Goal: Information Seeking & Learning: Check status

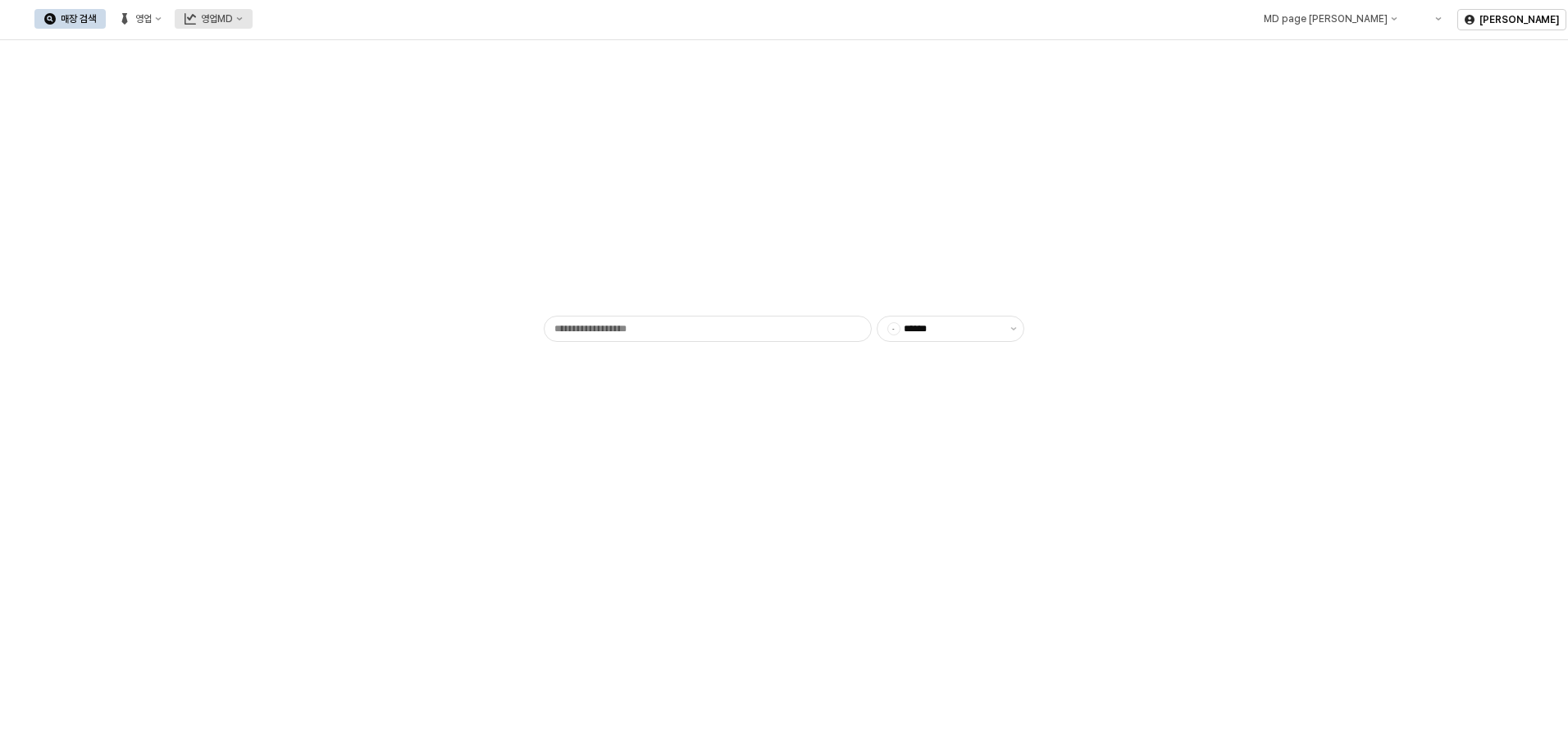
click at [233, 18] on div "영업MD" at bounding box center [217, 19] width 32 height 11
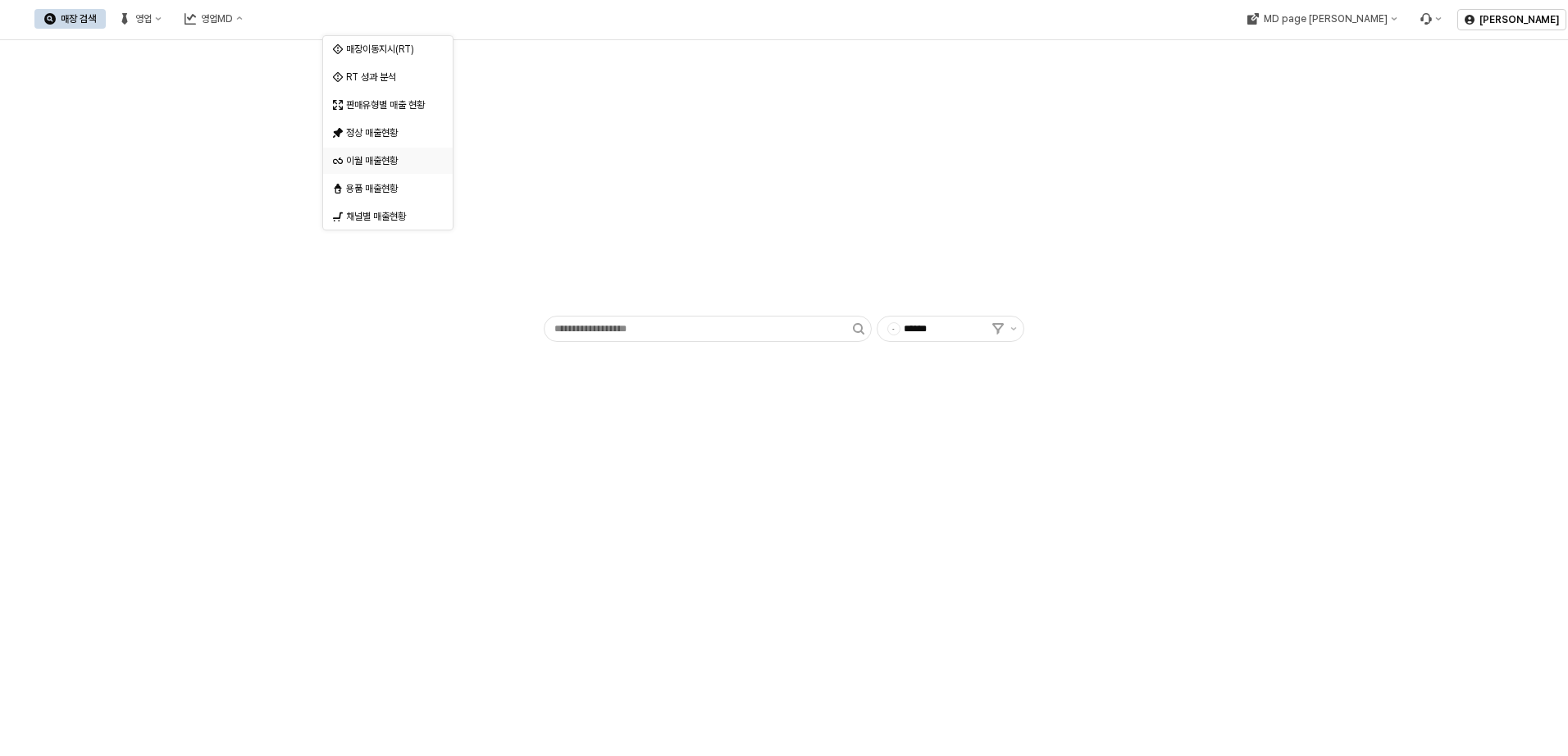
click at [378, 153] on div "이월 매출현황" at bounding box center [383, 160] width 100 height 16
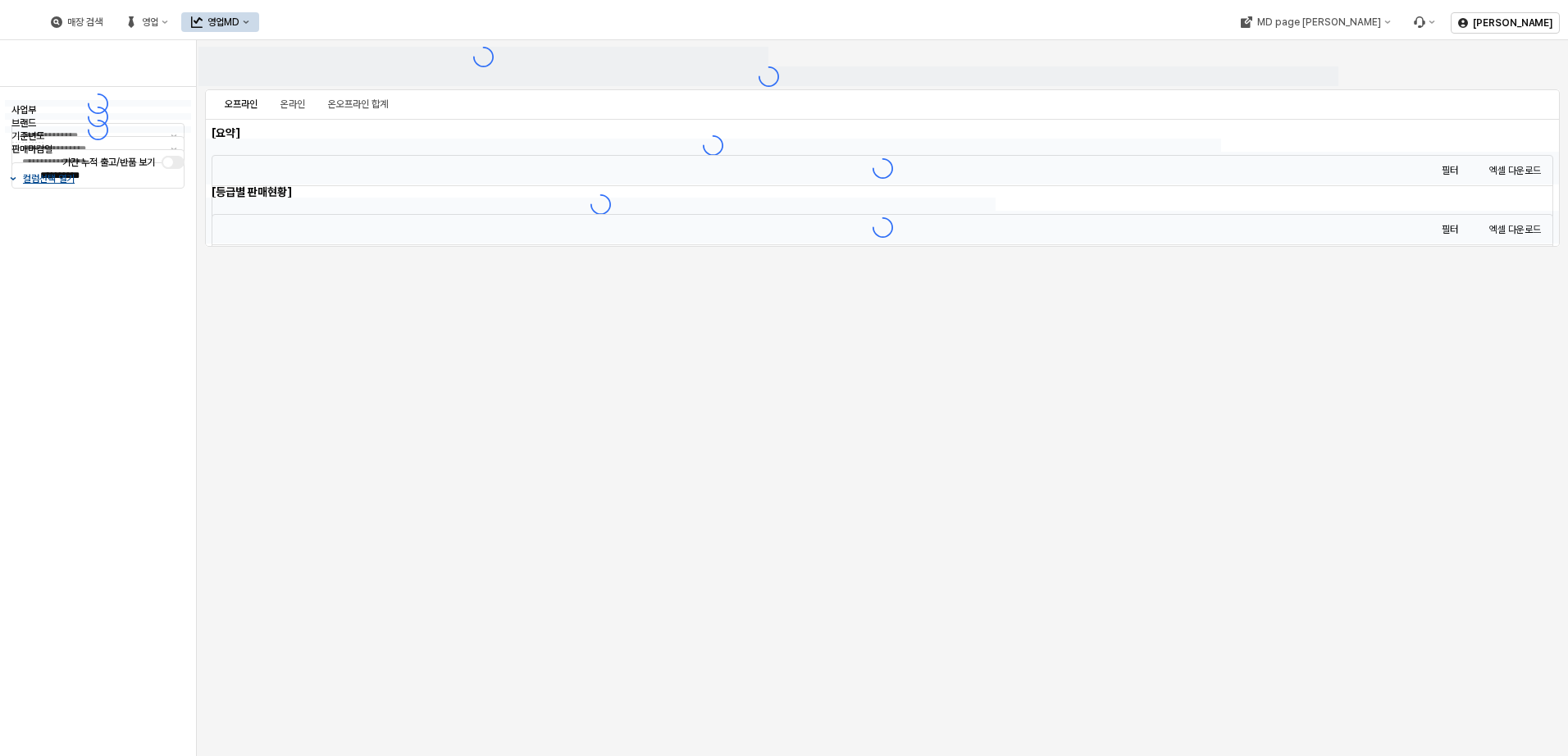
type input "******"
type input "***"
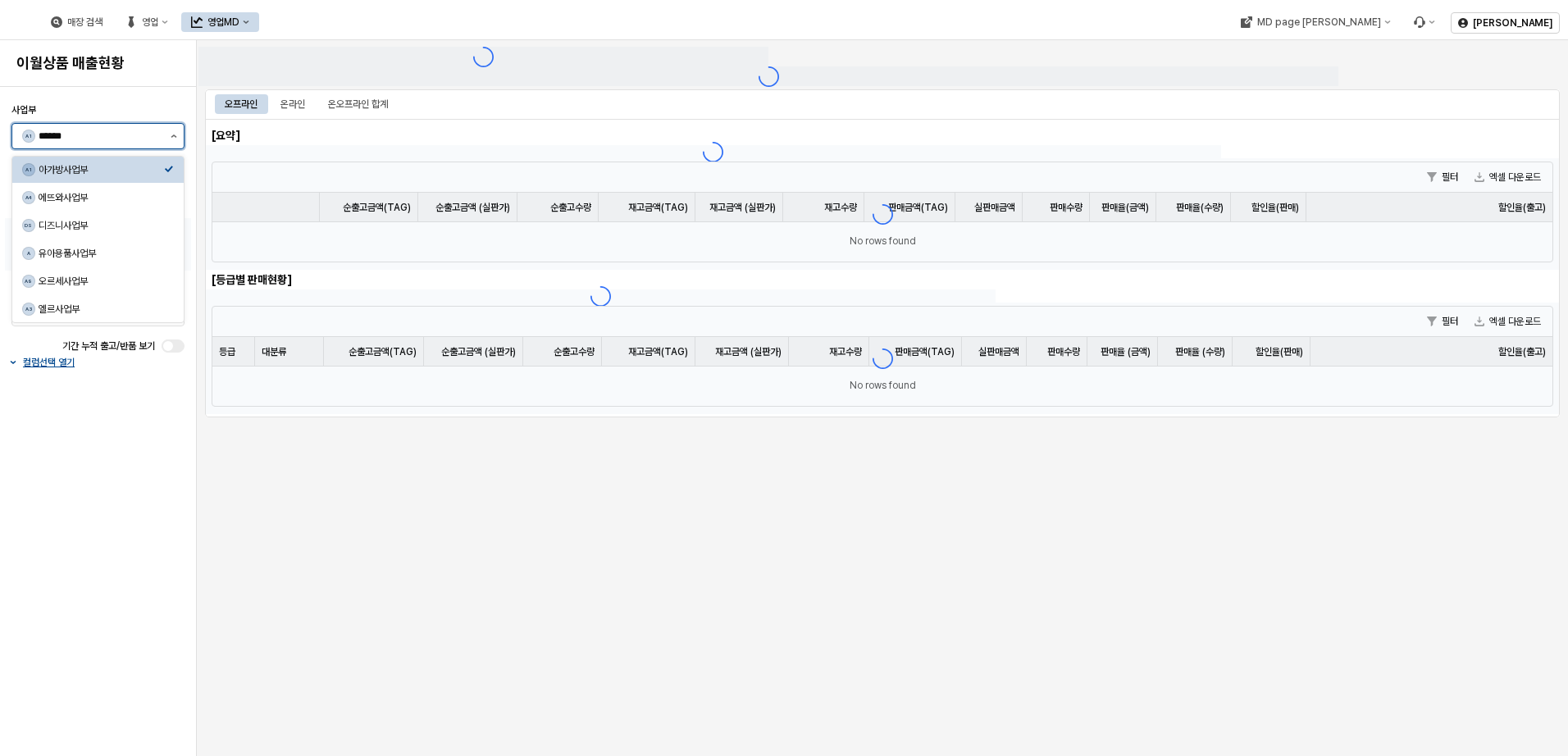
click at [172, 146] on button "제안 사항 표시" at bounding box center [174, 136] width 20 height 24
click at [133, 227] on div "디즈니사업부" at bounding box center [101, 225] width 126 height 13
type input "******"
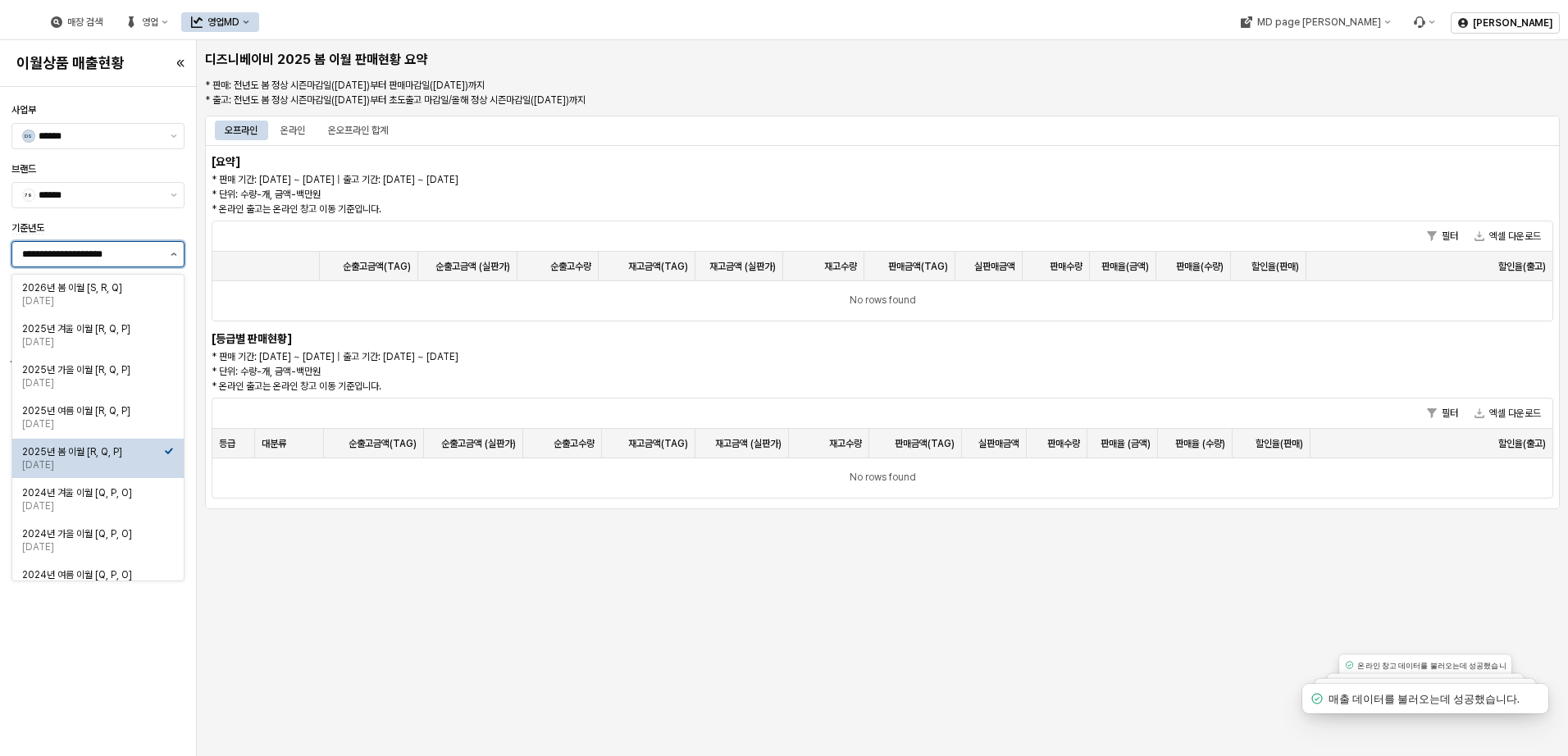
click at [164, 255] on button "제안 사항 표시" at bounding box center [174, 254] width 20 height 24
click at [115, 301] on div "[DATE]" at bounding box center [93, 301] width 142 height 13
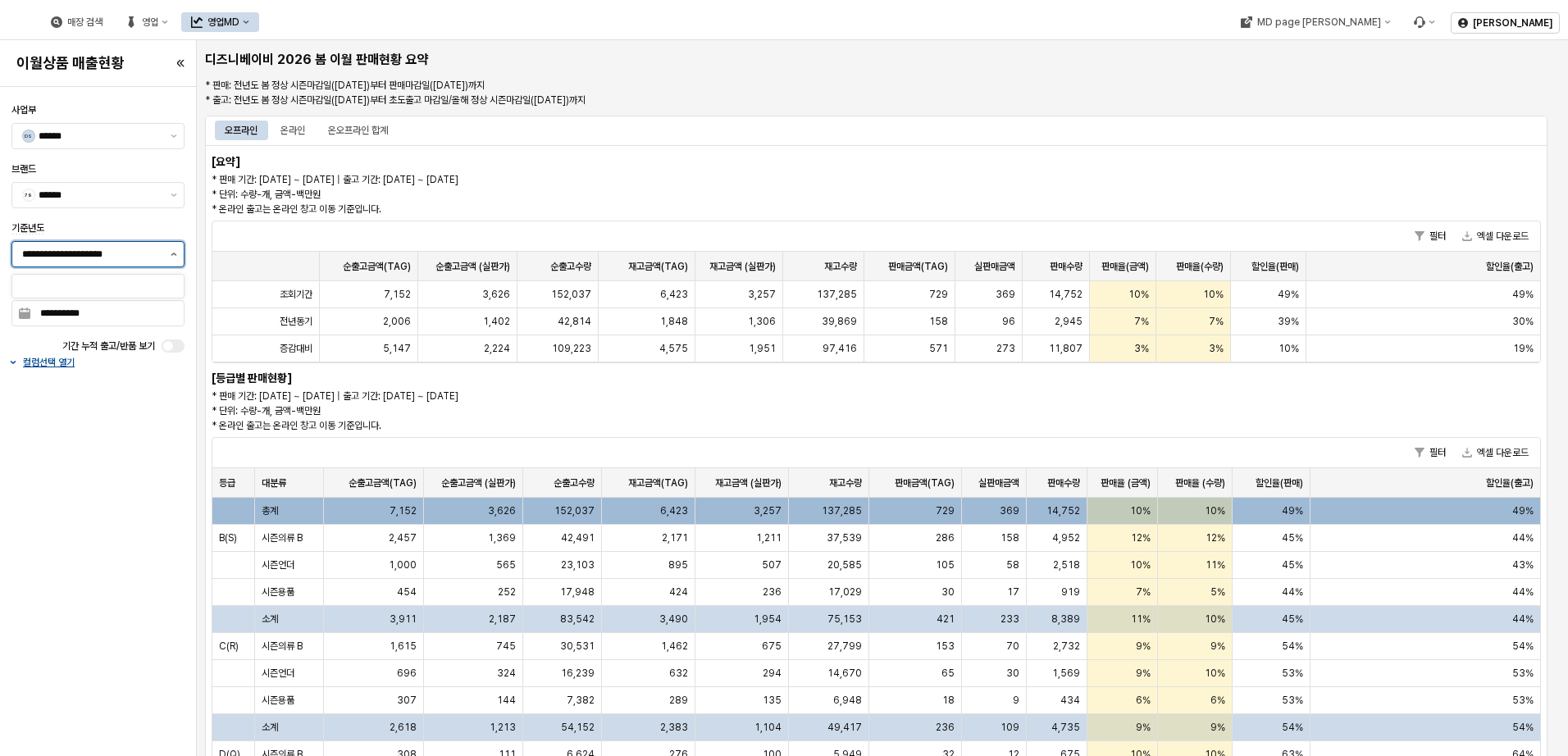
click at [175, 250] on button "제안 사항 표시" at bounding box center [174, 254] width 20 height 24
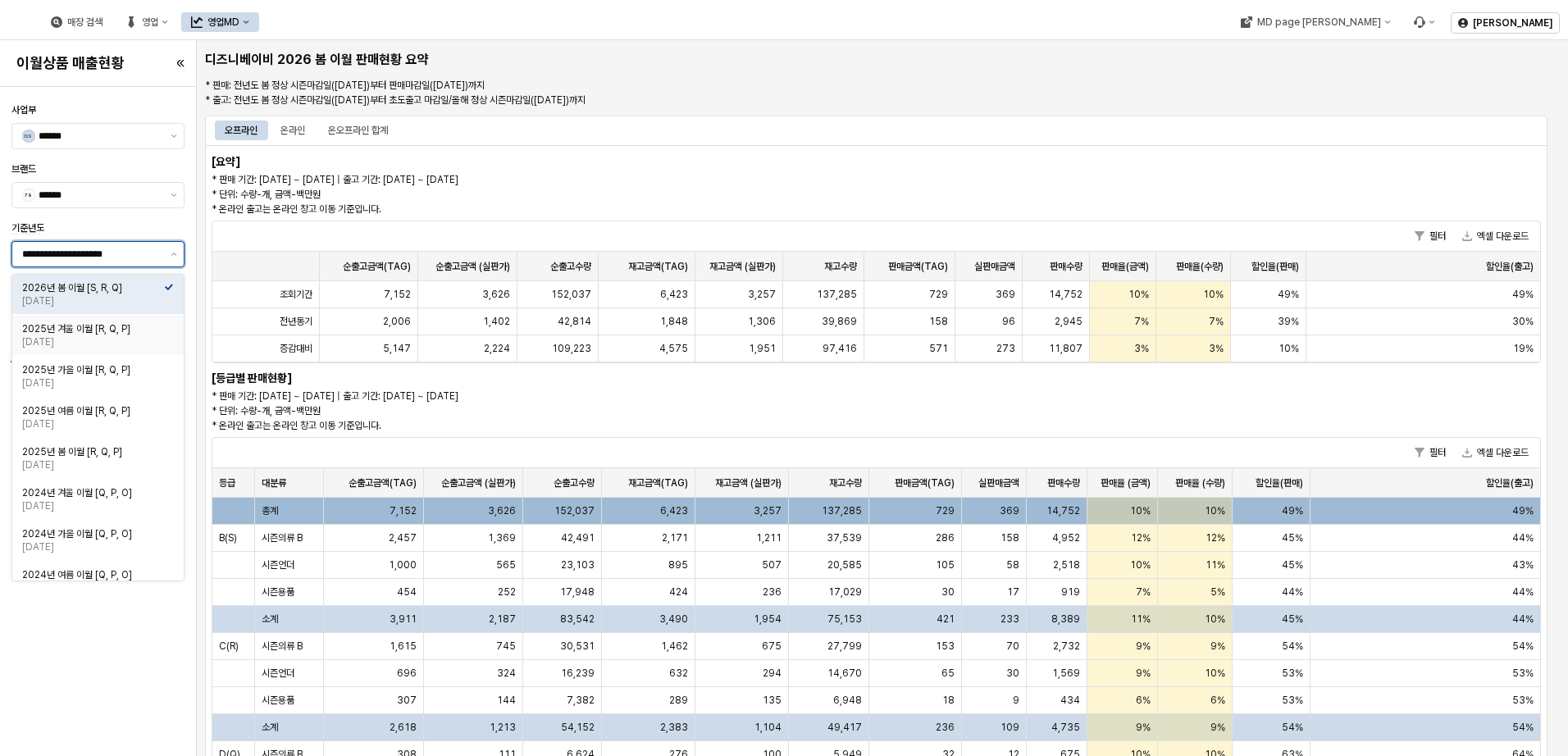
click at [142, 325] on div "2025년 겨울 이월 [R, Q, P]" at bounding box center [93, 329] width 142 height 13
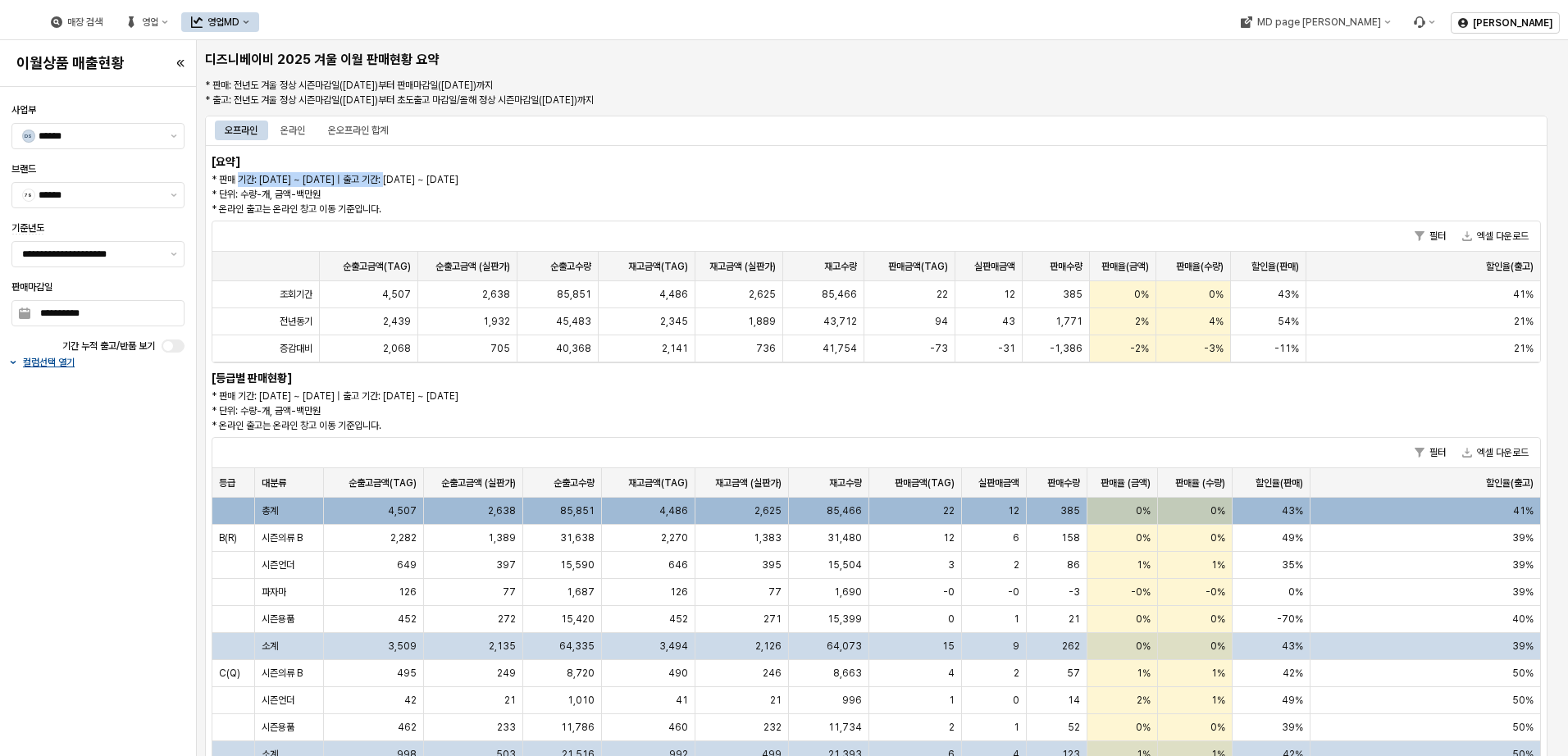
drag, startPoint x: 239, startPoint y: 179, endPoint x: 390, endPoint y: 179, distance: 151.0
click at [390, 179] on p "* 판매 기간: [DATE] ~ [DATE] | 출고 기간: [DATE] ~ [DATE] * 단위: 수량-개, 금액-백만원 * 온라인 출고는 …" at bounding box center [708, 194] width 994 height 44
drag, startPoint x: 390, startPoint y: 179, endPoint x: 473, endPoint y: 180, distance: 83.0
click at [473, 180] on p "* 판매 기간: [DATE] ~ [DATE] | 출고 기간: [DATE] ~ [DATE] * 단위: 수량-개, 금액-백만원 * 온라인 출고는 …" at bounding box center [708, 194] width 994 height 44
drag, startPoint x: 219, startPoint y: 176, endPoint x: 382, endPoint y: 176, distance: 163.0
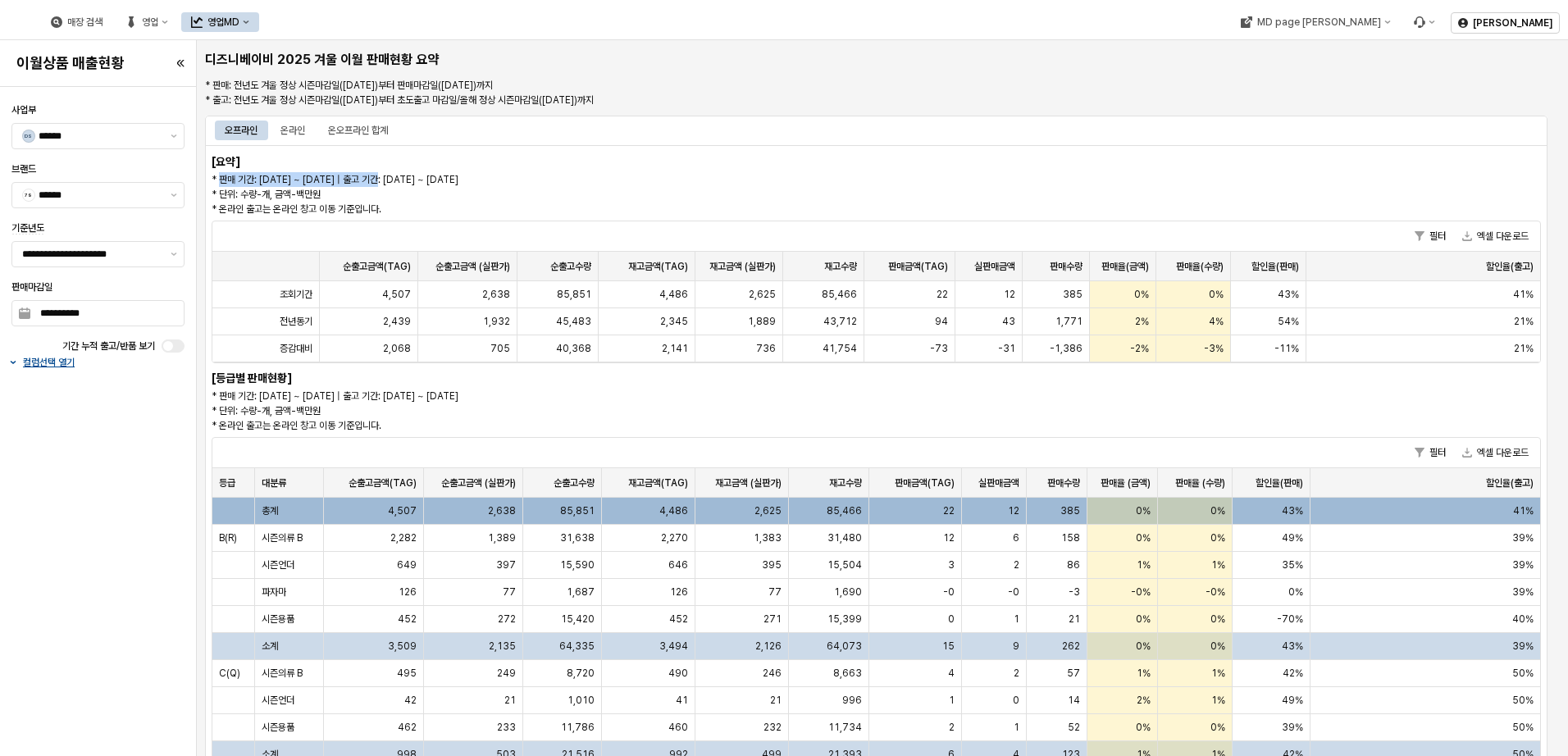
click at [382, 176] on p "* 판매 기간: [DATE] ~ [DATE] | 출고 기간: [DATE] ~ [DATE] * 단위: 수량-개, 금액-백만원 * 온라인 출고는 …" at bounding box center [708, 194] width 994 height 44
drag, startPoint x: 382, startPoint y: 176, endPoint x: 495, endPoint y: 199, distance: 115.3
click at [495, 199] on p "* 판매 기간: [DATE] ~ [DATE] | 출고 기간: [DATE] ~ [DATE] * 단위: 수량-개, 금액-백만원 * 온라인 출고는 …" at bounding box center [708, 194] width 994 height 44
drag, startPoint x: 401, startPoint y: 177, endPoint x: 563, endPoint y: 184, distance: 162.2
click at [563, 184] on p "* 판매 기간: [DATE] ~ [DATE] | 출고 기간: [DATE] ~ [DATE] * 단위: 수량-개, 금액-백만원 * 온라인 출고는 …" at bounding box center [708, 194] width 994 height 44
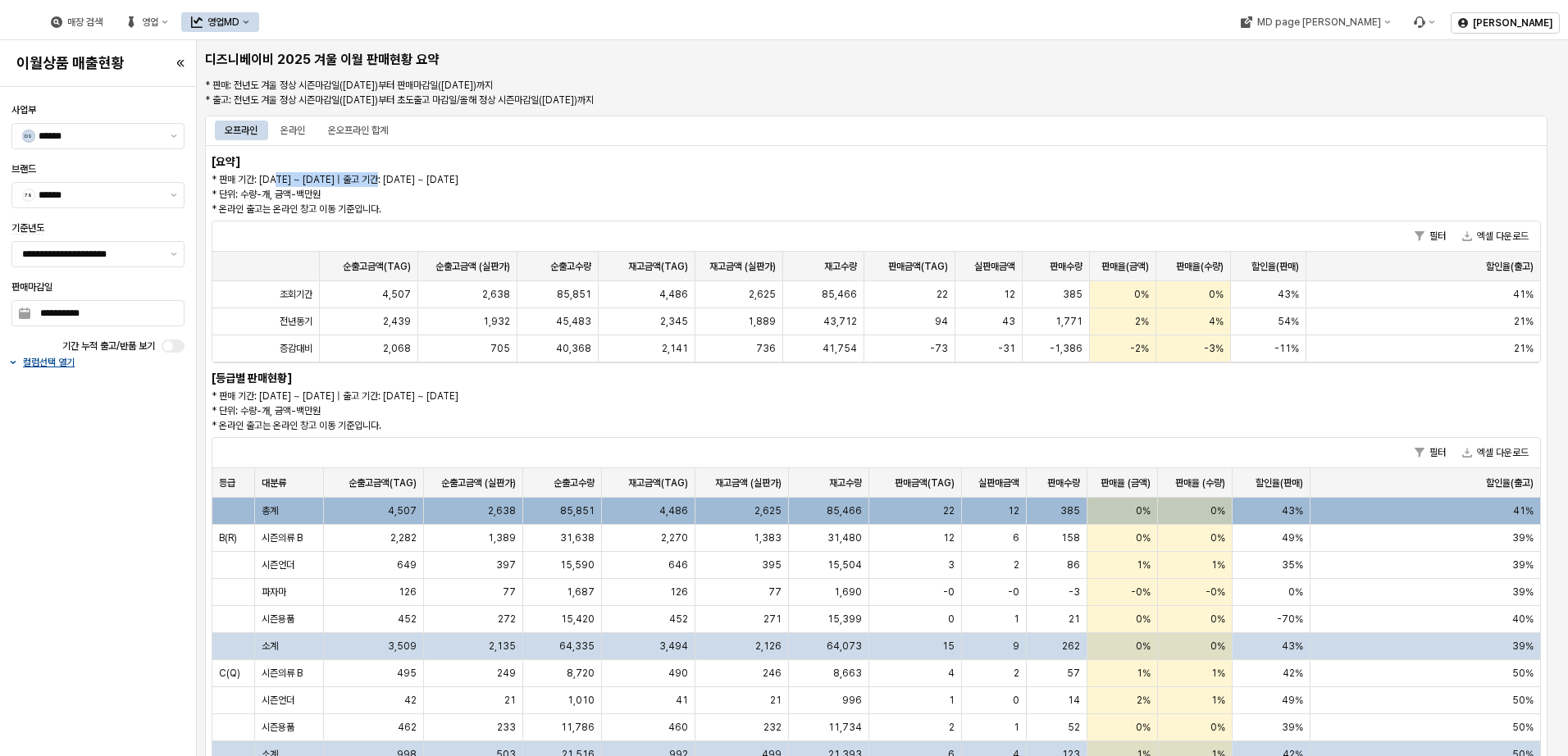
drag, startPoint x: 281, startPoint y: 178, endPoint x: 383, endPoint y: 180, distance: 102.0
click at [383, 180] on p "* 판매 기간: [DATE] ~ [DATE] | 출고 기간: [DATE] ~ [DATE] * 단위: 수량-개, 금액-백만원 * 온라인 출고는 …" at bounding box center [708, 194] width 994 height 44
drag, startPoint x: 383, startPoint y: 180, endPoint x: 393, endPoint y: 189, distance: 13.5
click at [393, 189] on p "* 판매 기간: [DATE] ~ [DATE] | 출고 기간: [DATE] ~ [DATE] * 단위: 수량-개, 금액-백만원 * 온라인 출고는 …" at bounding box center [708, 194] width 994 height 44
click at [176, 262] on button "제안 사항 표시" at bounding box center [174, 254] width 20 height 24
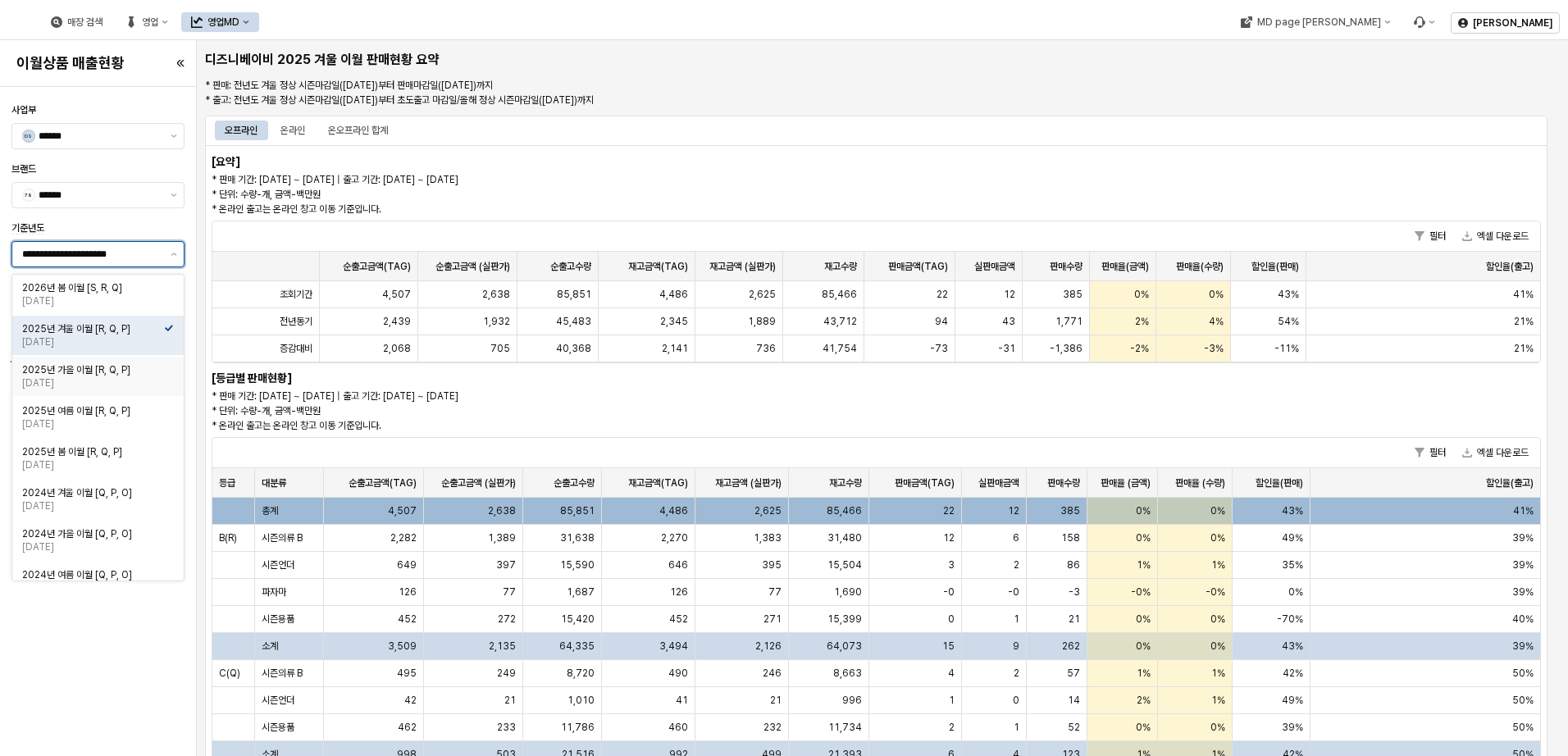
click at [145, 369] on div "2025년 가을 이월 [R, Q, P]" at bounding box center [93, 370] width 142 height 13
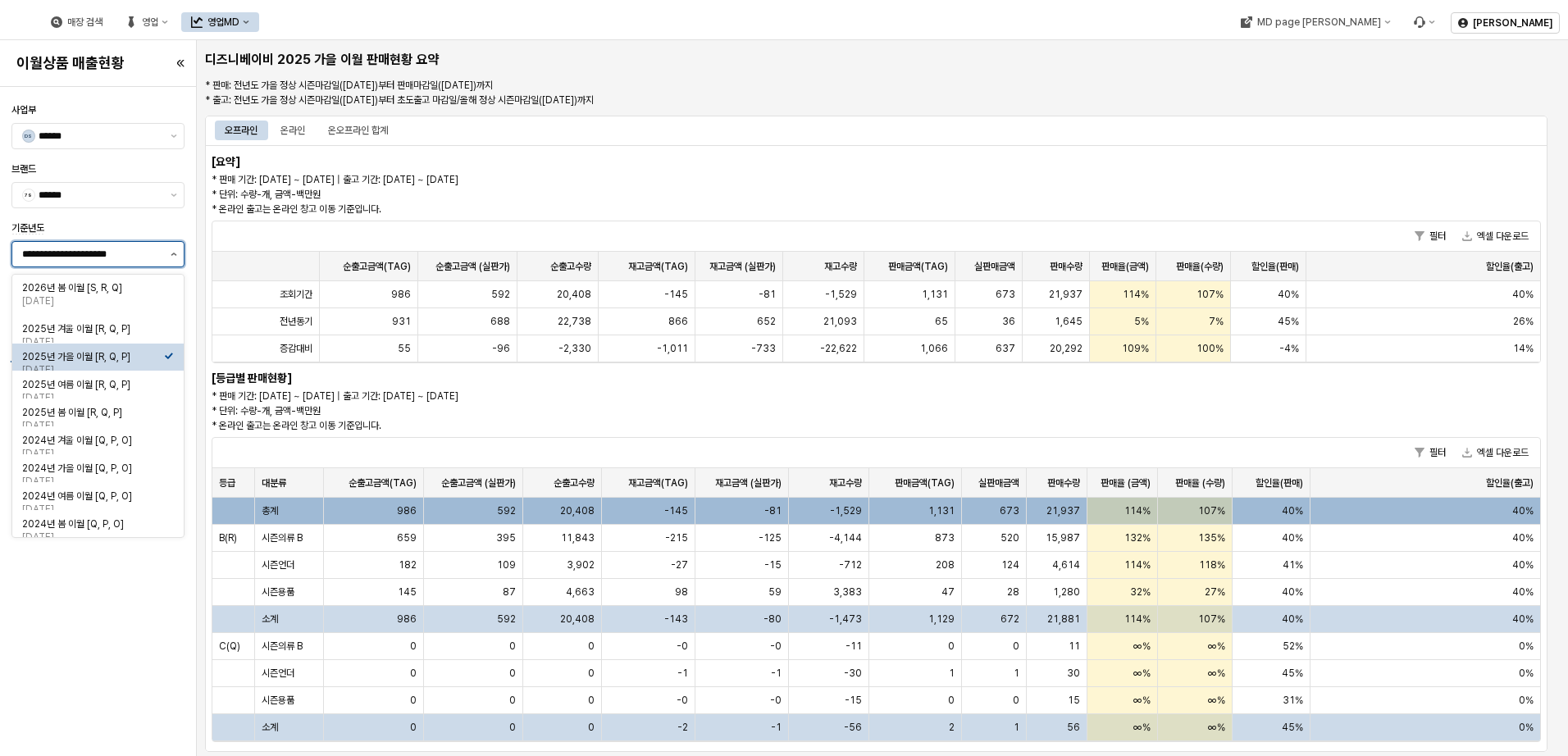
click at [173, 248] on button "제안 사항 표시" at bounding box center [174, 254] width 20 height 24
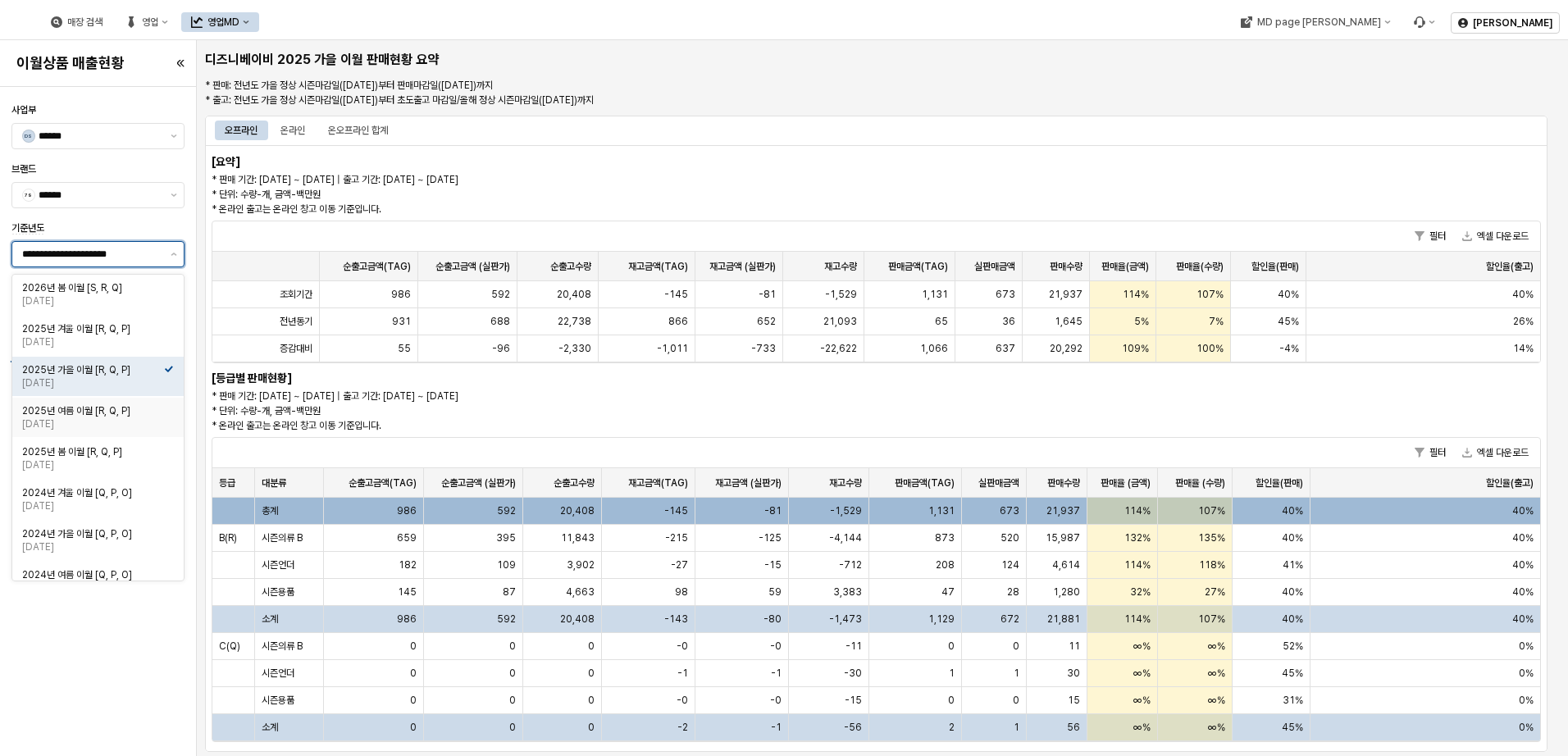
click at [140, 407] on div "2025년 여름 이월 [R, Q, P]" at bounding box center [93, 411] width 142 height 13
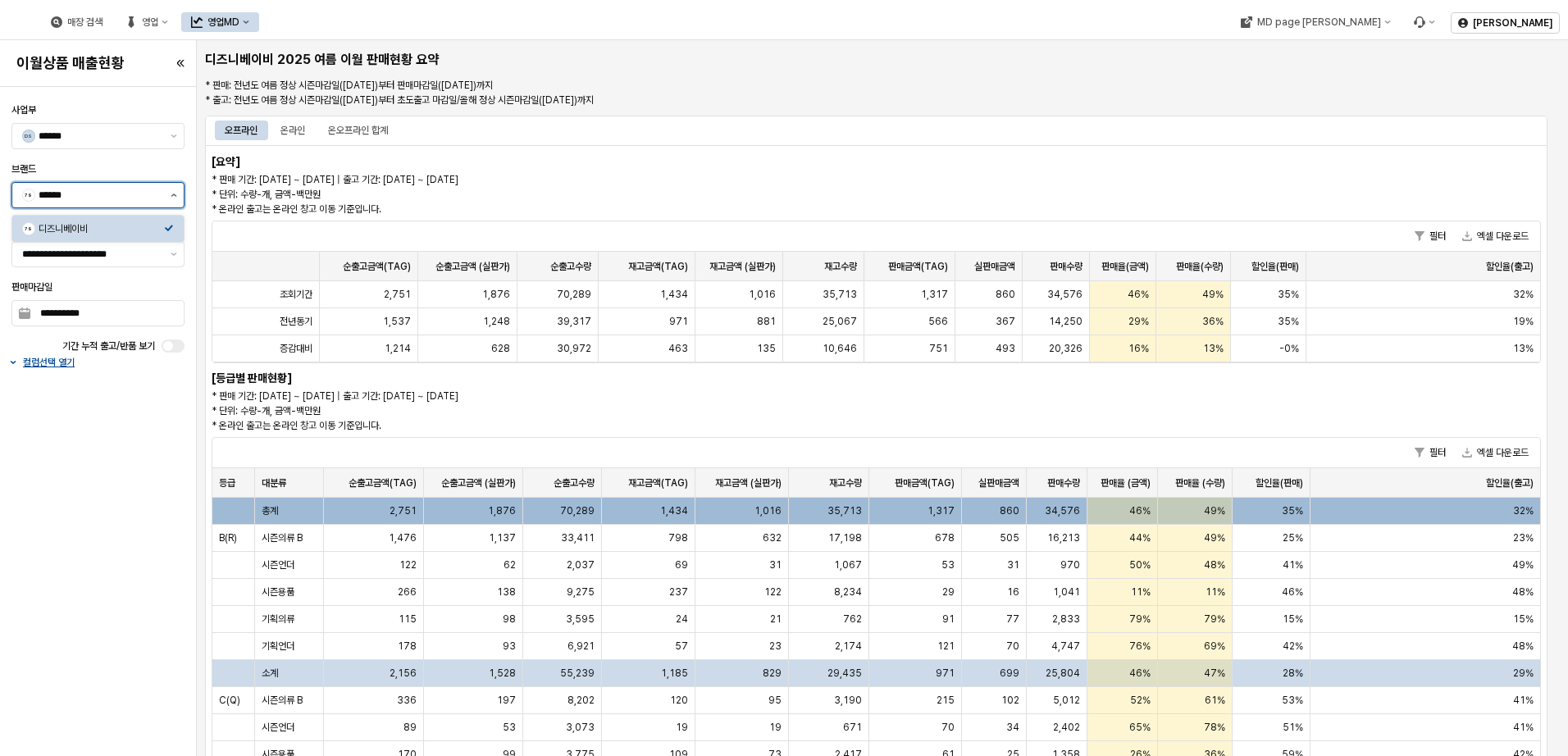
click at [174, 195] on icon "제안 사항 표시" at bounding box center [174, 194] width 7 height 3
click at [169, 202] on button "제안 사항 표시" at bounding box center [174, 195] width 20 height 24
click at [346, 129] on div "온오프라인 합계" at bounding box center [358, 129] width 60 height 20
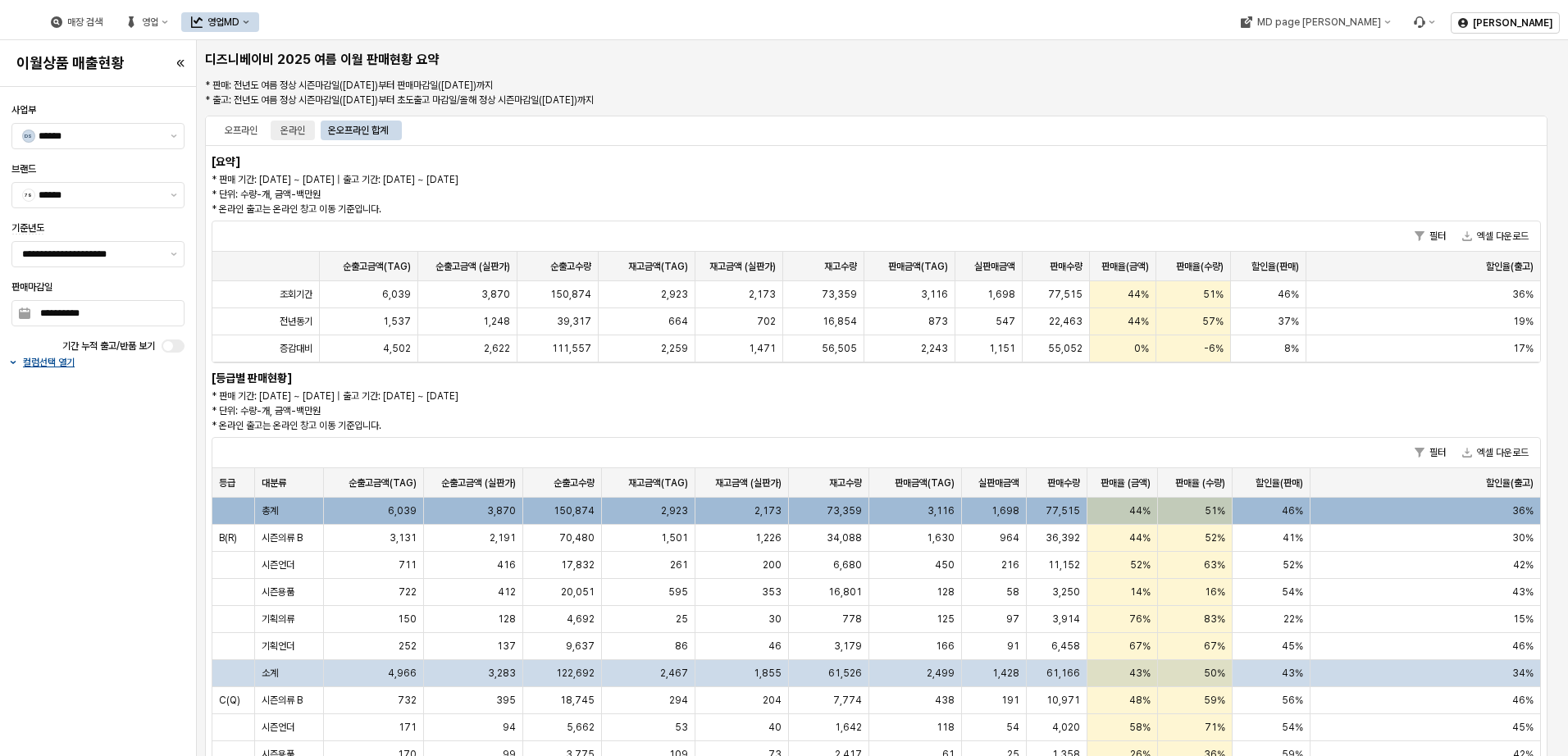
click at [301, 133] on div "온라인" at bounding box center [293, 129] width 24 height 20
click at [341, 133] on div "온오프라인 합계" at bounding box center [358, 129] width 60 height 20
click at [298, 129] on div "온라인" at bounding box center [293, 129] width 24 height 20
click at [256, 133] on div "오프라인" at bounding box center [241, 129] width 33 height 20
click at [303, 133] on div "온라인" at bounding box center [293, 129] width 24 height 20
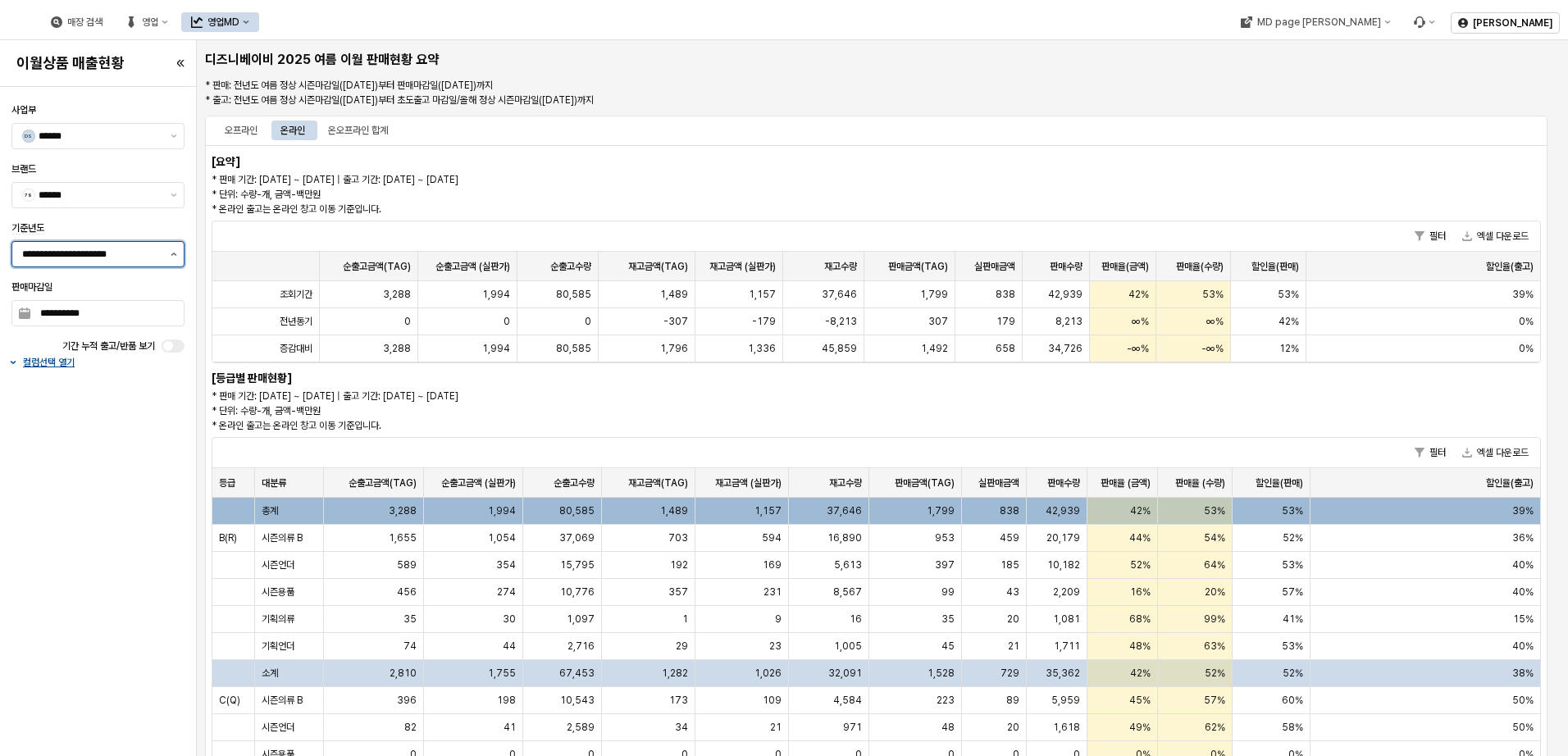
click at [177, 245] on button "제안 사항 표시" at bounding box center [174, 254] width 20 height 24
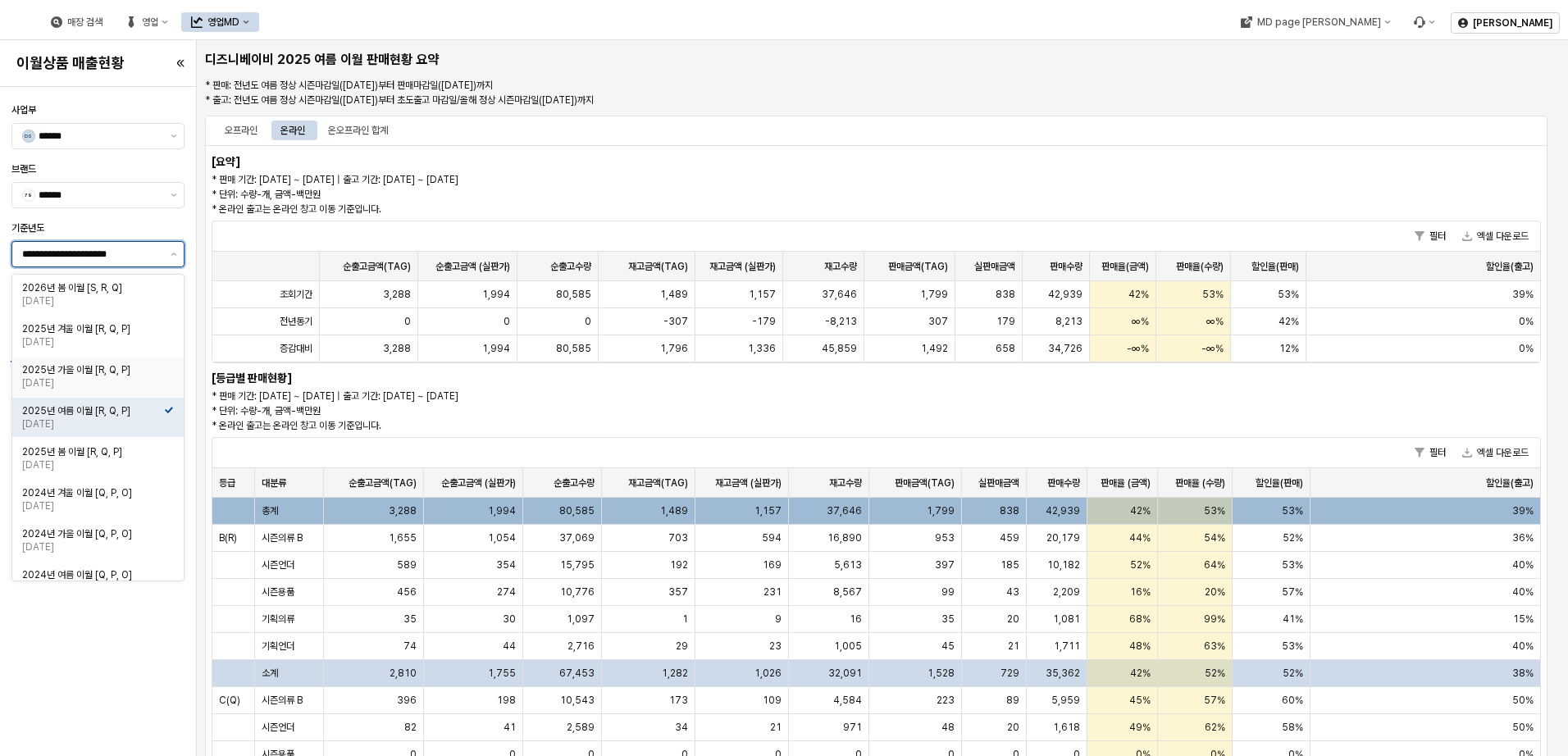
click at [134, 367] on div "2025년 가을 이월 [R, Q, P]" at bounding box center [93, 370] width 142 height 13
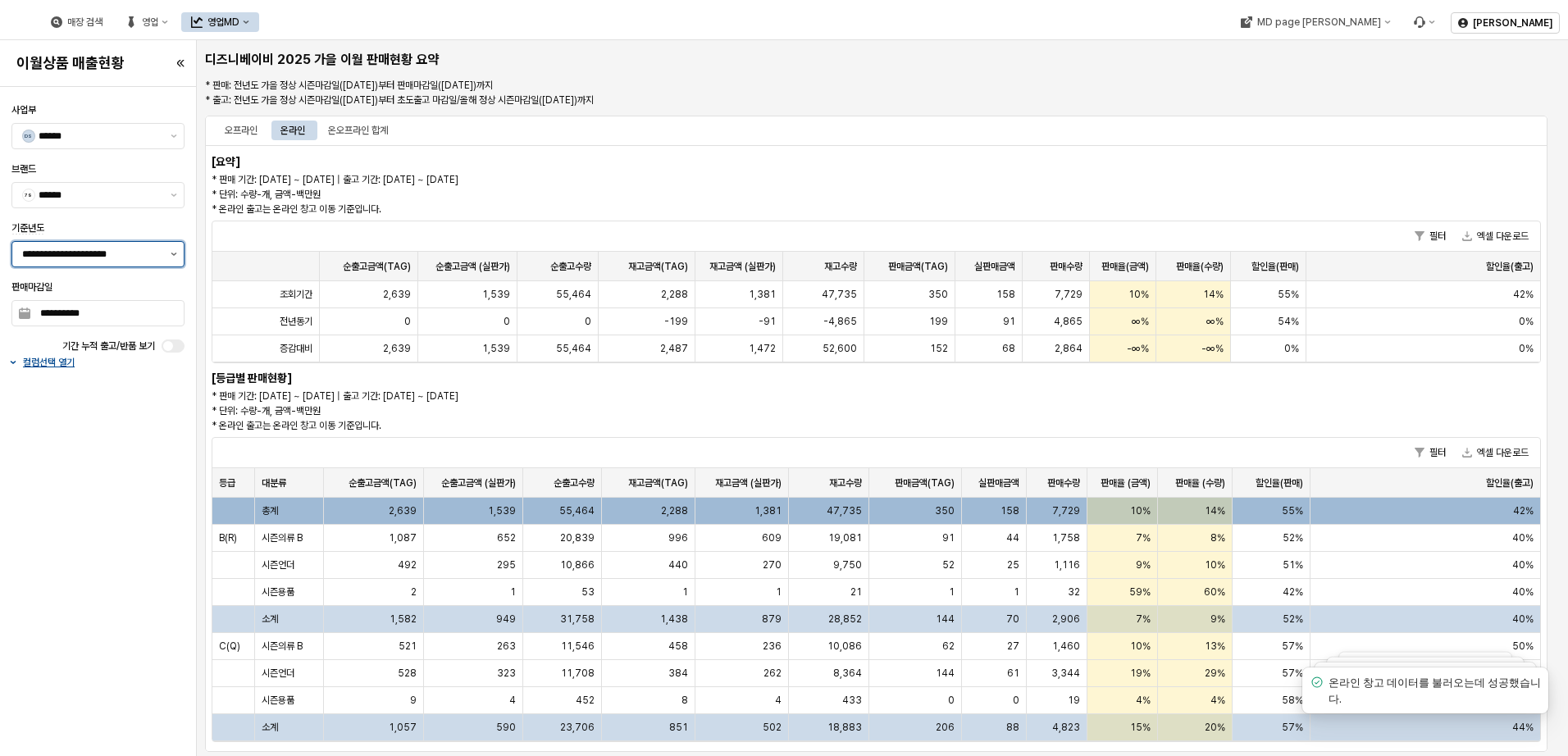
click at [167, 265] on button "제안 사항 표시" at bounding box center [174, 254] width 20 height 24
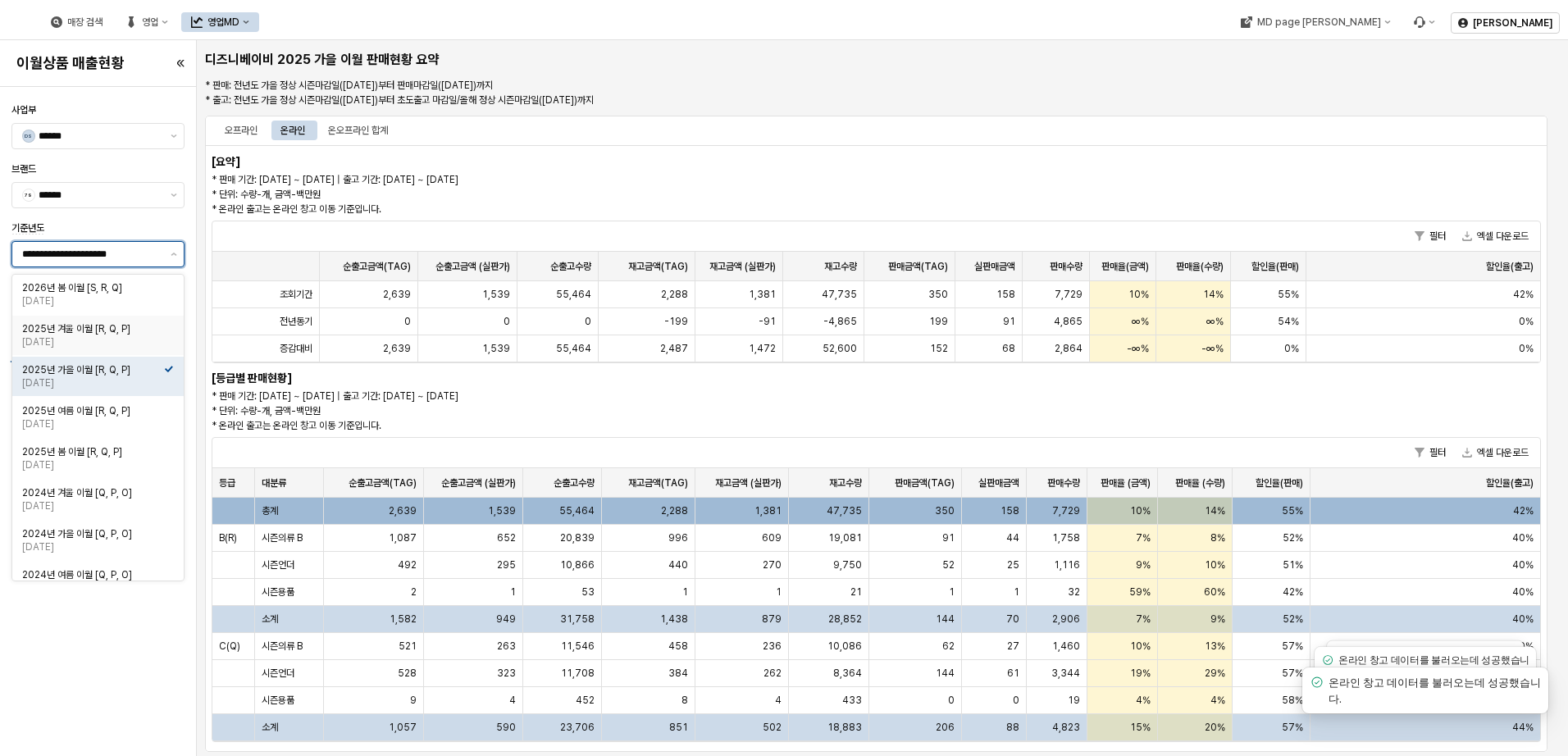
click at [152, 341] on div "[DATE]" at bounding box center [93, 342] width 142 height 13
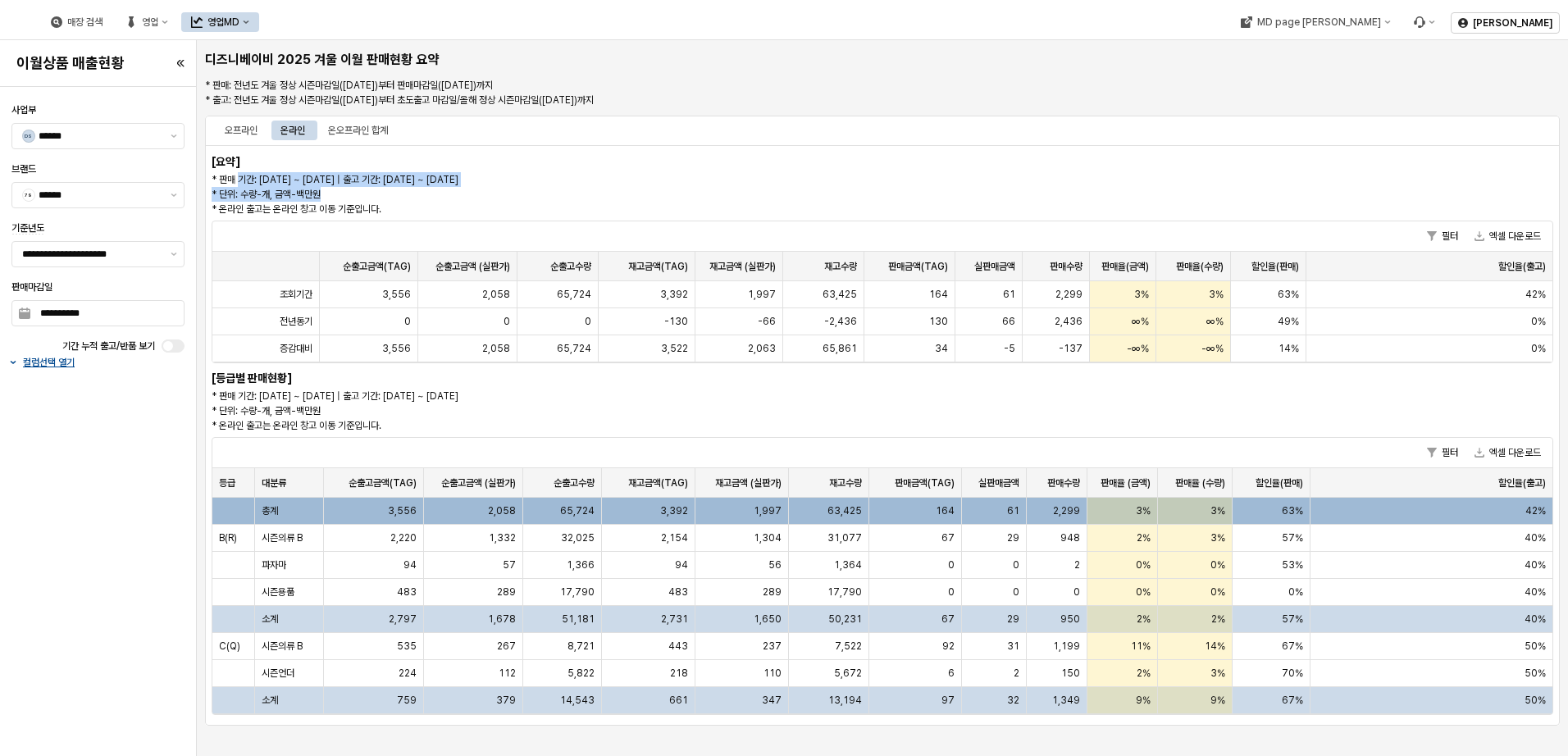
drag, startPoint x: 239, startPoint y: 179, endPoint x: 563, endPoint y: 189, distance: 324.2
click at [563, 189] on p "* 판매 기간: [DATE] ~ [DATE] | 출고 기간: [DATE] ~ [DATE] * 단위: 수량-개, 금액-백만원 * 온라인 출고는 …" at bounding box center [713, 194] width 1003 height 44
drag, startPoint x: 563, startPoint y: 189, endPoint x: 565, endPoint y: 204, distance: 15.1
click at [565, 204] on p "* 판매 기간: [DATE] ~ [DATE] | 출고 기간: [DATE] ~ [DATE] * 단위: 수량-개, 금액-백만원 * 온라인 출고는 …" at bounding box center [713, 194] width 1003 height 44
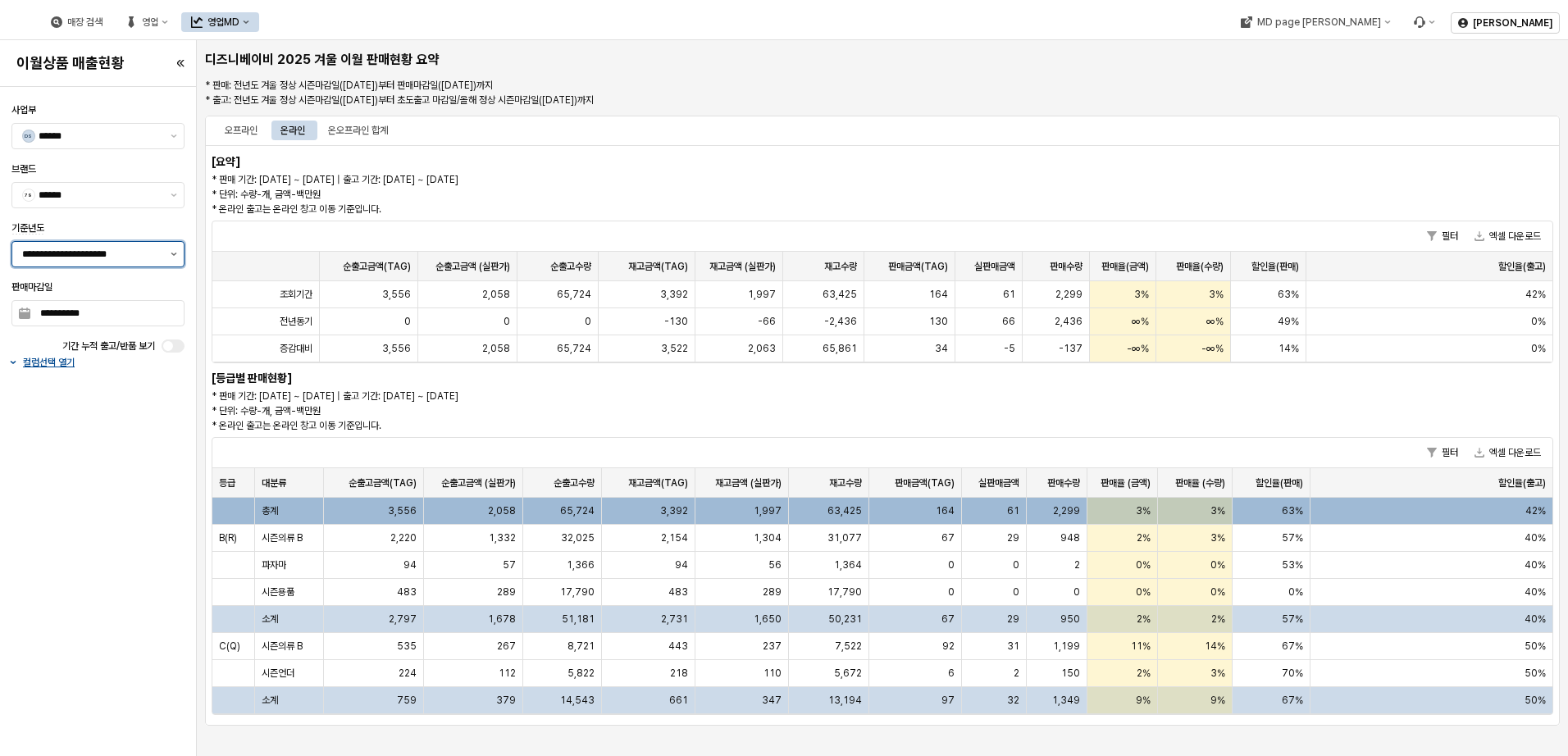
click at [182, 246] on button "제안 사항 표시" at bounding box center [174, 254] width 20 height 24
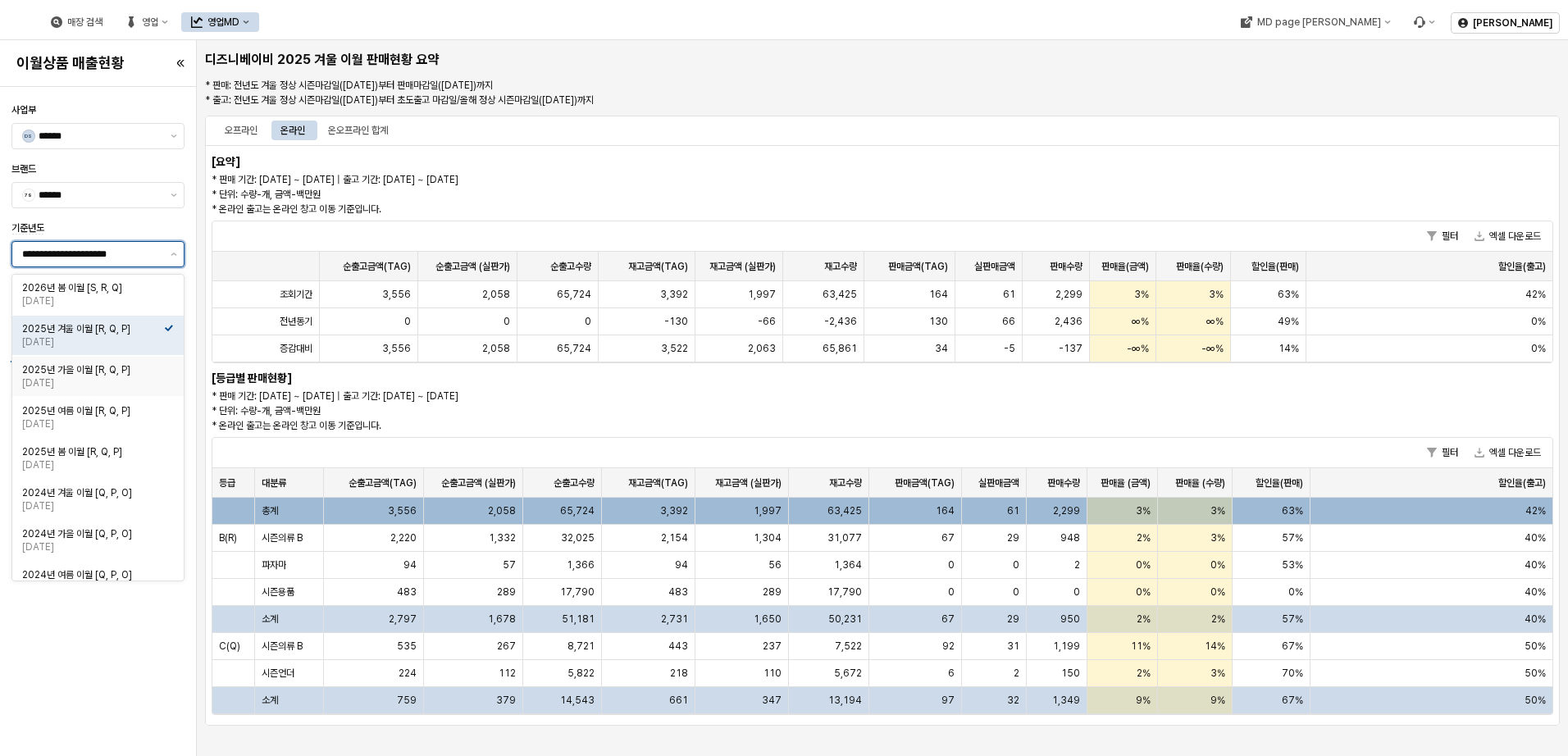
click at [130, 373] on div "2025년 가을 이월 [R, Q, P]" at bounding box center [93, 370] width 142 height 13
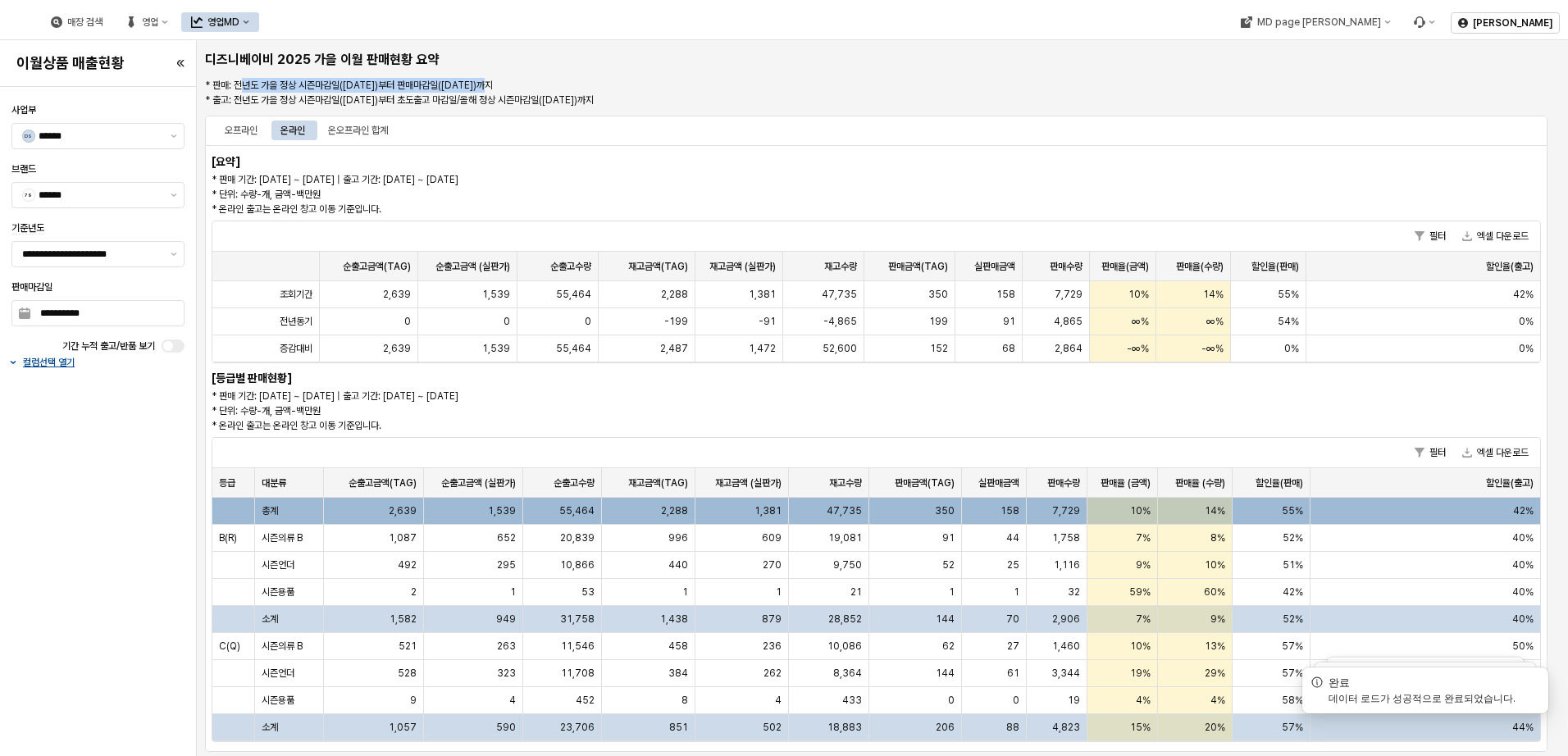
drag, startPoint x: 238, startPoint y: 82, endPoint x: 494, endPoint y: 80, distance: 256.0
click at [494, 80] on p "* 판매: 전년도 가을 정상 시즌마감일([DATE])부터 판매마감일([DATE])까지 * 출고: 전년도 가을 정상 시즌마감일([DATE])부터…" at bounding box center [764, 92] width 1118 height 29
click at [265, 94] on p "* 판매: 전년도 가을 정상 시즌마감일([DATE])부터 판매마감일([DATE])까지 * 출고: 전년도 가을 정상 시즌마감일([DATE])부터…" at bounding box center [764, 92] width 1118 height 29
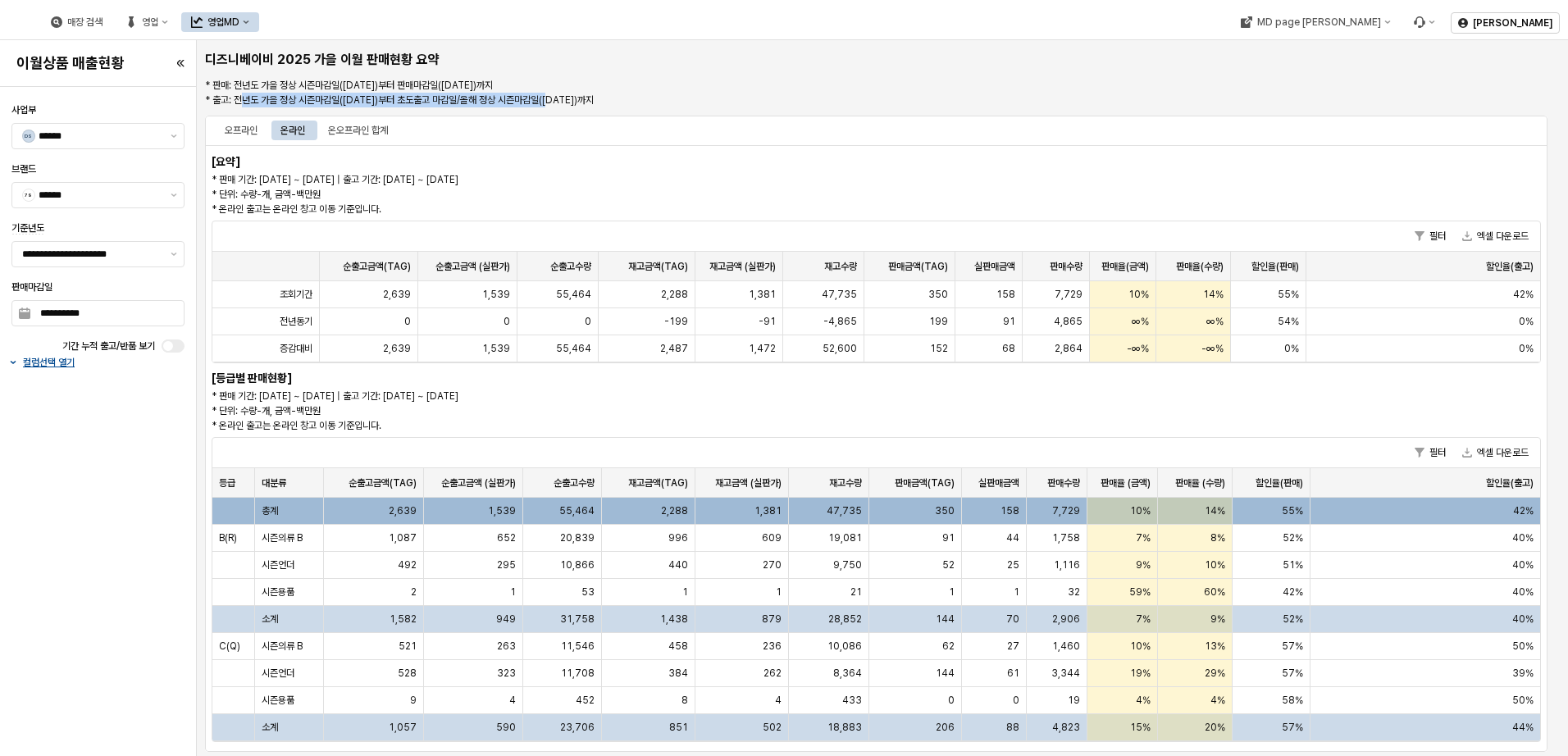
drag, startPoint x: 239, startPoint y: 99, endPoint x: 554, endPoint y: 102, distance: 315.0
click at [554, 102] on p "* 판매: 전년도 가을 정상 시즌마감일([DATE])부터 판매마감일([DATE])까지 * 출고: 전년도 가을 정상 시즌마감일([DATE])부터…" at bounding box center [764, 92] width 1118 height 29
click at [302, 96] on p "* 판매: 전년도 가을 정상 시즌마감일([DATE])부터 판매마감일([DATE])까지 * 출고: 전년도 가을 정상 시즌마감일([DATE])부터…" at bounding box center [764, 92] width 1118 height 29
drag, startPoint x: 225, startPoint y: 98, endPoint x: 244, endPoint y: 98, distance: 19.0
click at [244, 98] on p "* 판매: 전년도 가을 정상 시즌마감일([DATE])부터 판매마감일([DATE])까지 * 출고: 전년도 가을 정상 시즌마감일([DATE])부터…" at bounding box center [764, 92] width 1118 height 29
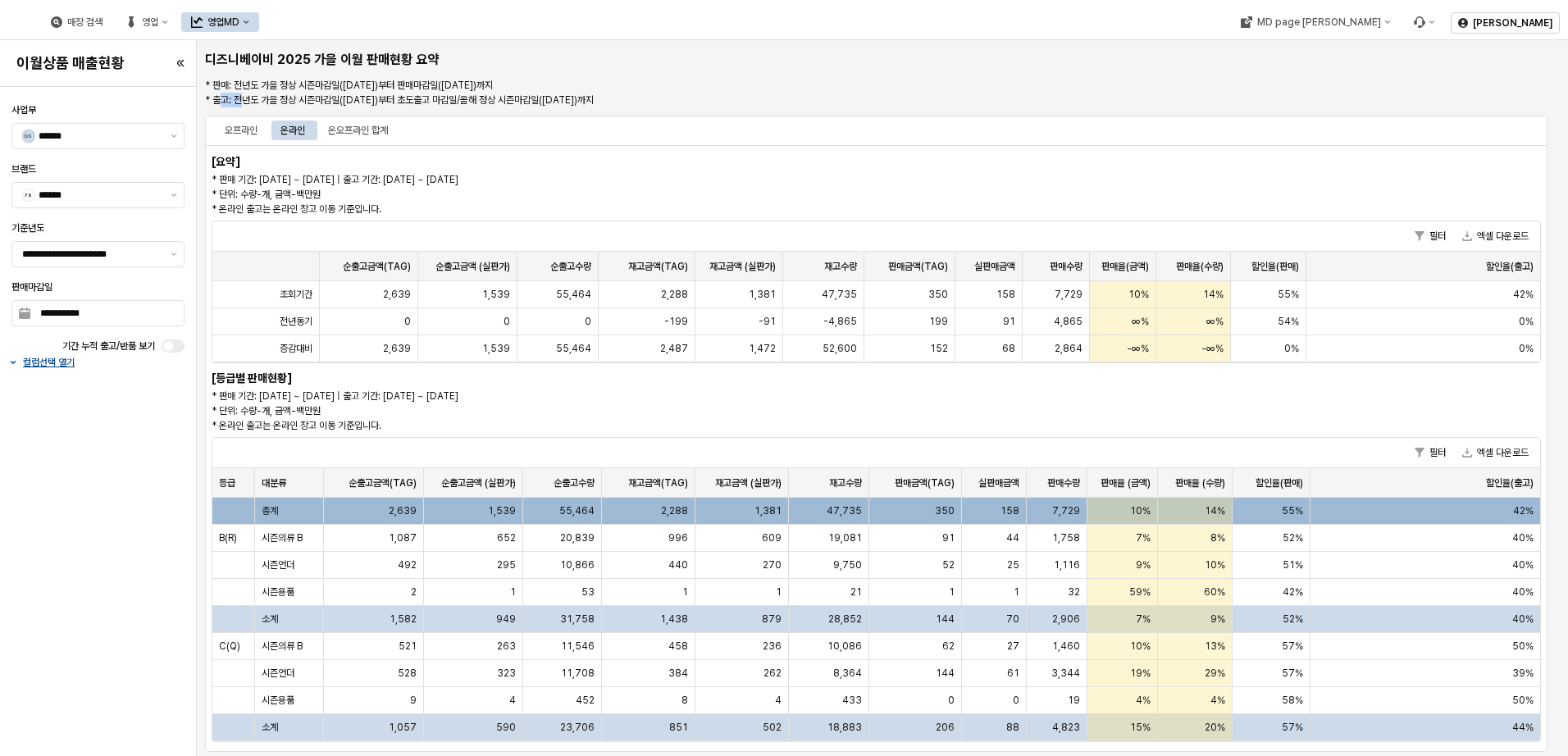
copy p "고: 전"
click at [347, 87] on p "* 판매: 전년도 가을 정상 시즌마감일([DATE])부터 판매마감일([DATE])까지 * 출고: 전년도 가을 정상 시즌마감일([DATE])부터…" at bounding box center [764, 92] width 1118 height 29
drag, startPoint x: 251, startPoint y: 84, endPoint x: 344, endPoint y: 85, distance: 93.0
click at [344, 85] on p "* 판매: 전년도 가을 정상 시즌마감일([DATE])부터 판매마감일([DATE])까지 * 출고: 전년도 가을 정상 시즌마감일([DATE])부터…" at bounding box center [764, 92] width 1118 height 29
copy p "도 가을 정상 시즌마감일"
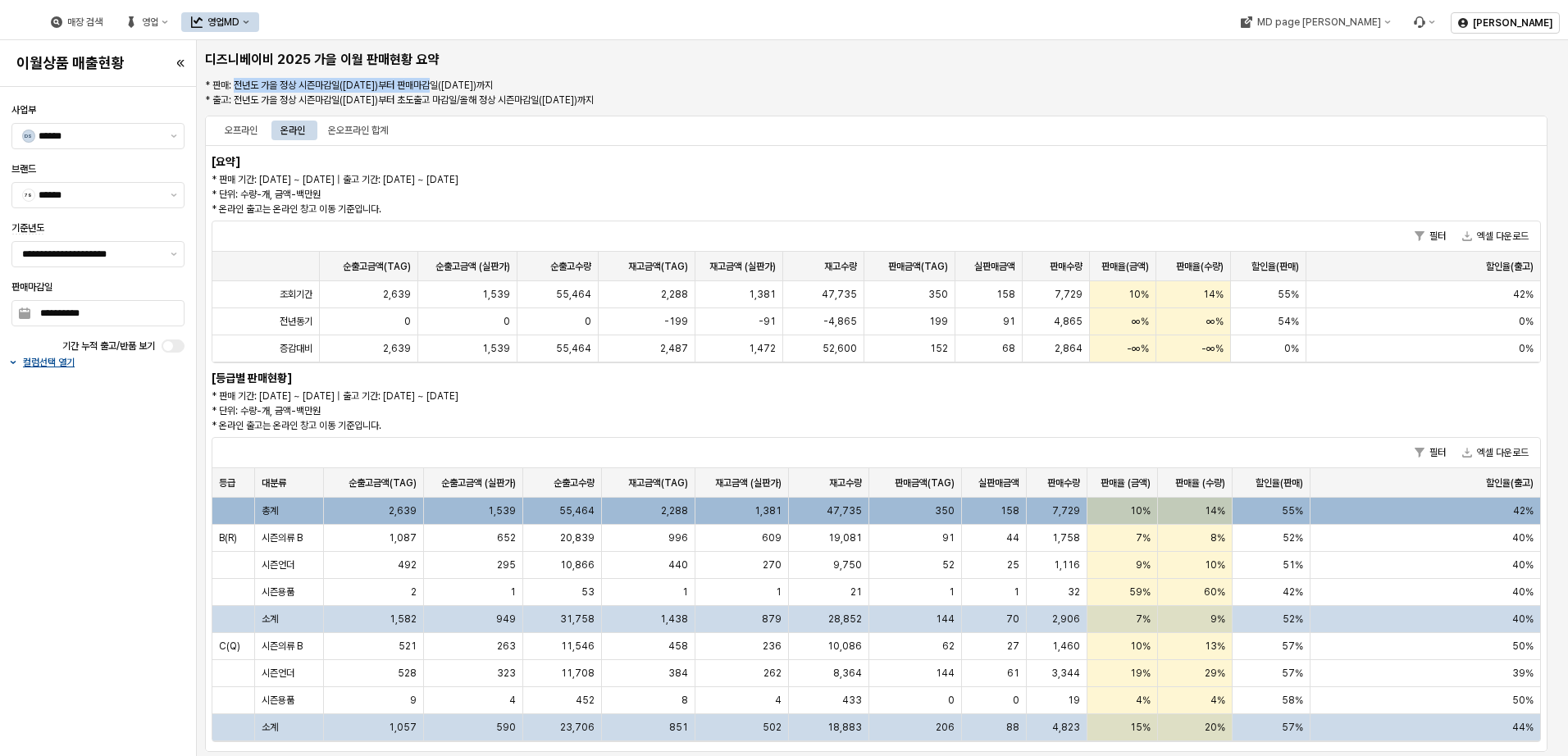
drag, startPoint x: 237, startPoint y: 82, endPoint x: 427, endPoint y: 82, distance: 190.0
click at [427, 82] on p "* 판매: 전년도 가을 정상 시즌마감일([DATE])부터 판매마감일([DATE])까지 * 출고: 전년도 가을 정상 시즌마감일([DATE])부터…" at bounding box center [764, 92] width 1118 height 29
drag, startPoint x: 238, startPoint y: 99, endPoint x: 651, endPoint y: 100, distance: 413.0
click at [651, 100] on p "* 판매: 전년도 가을 정상 시즌마감일([DATE])부터 판매마감일([DATE])까지 * 출고: 전년도 가을 정상 시즌마감일([DATE])부터…" at bounding box center [764, 92] width 1118 height 29
click at [173, 256] on button "제안 사항 표시" at bounding box center [174, 254] width 20 height 24
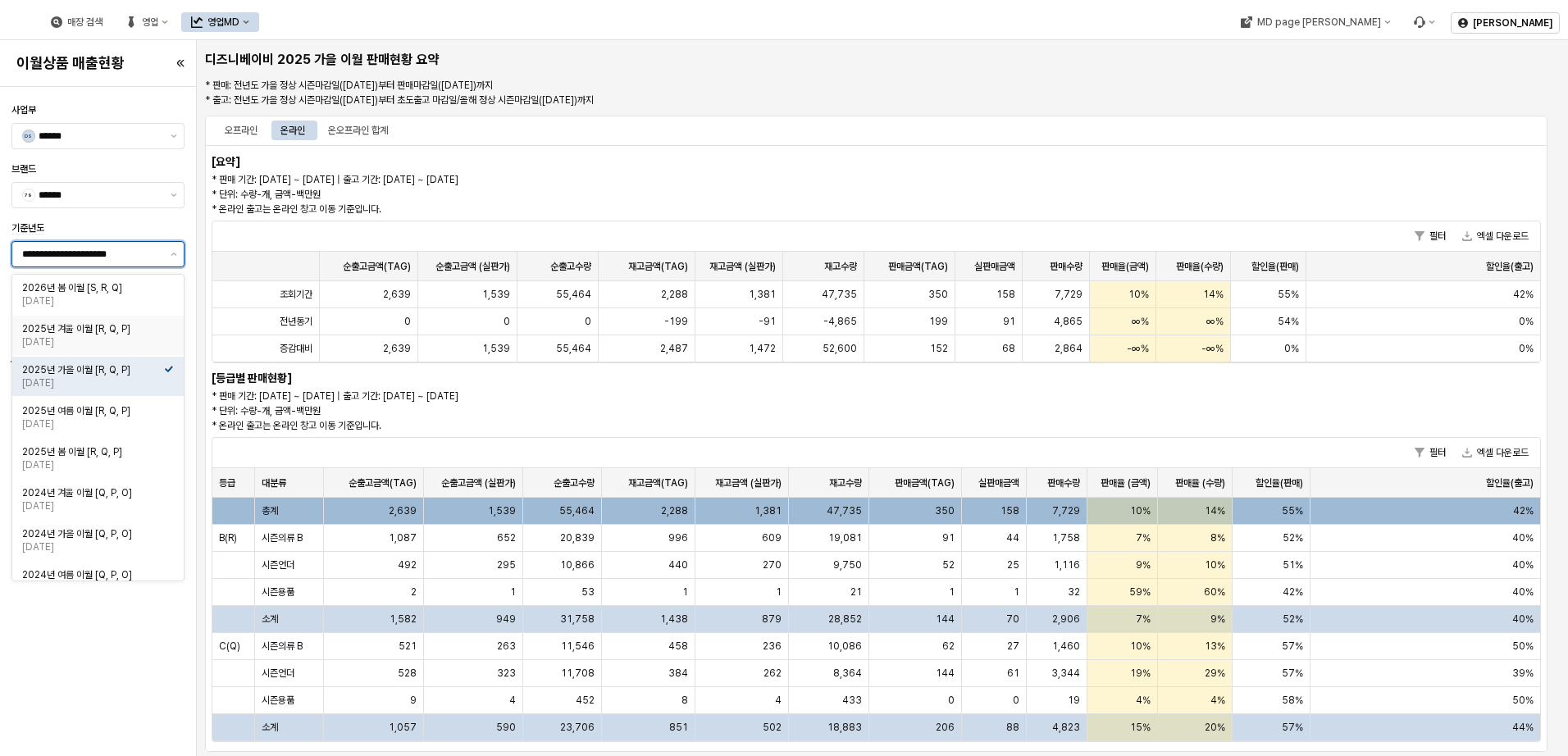
click at [140, 329] on div "2025년 겨울 이월 [R, Q, P]" at bounding box center [93, 329] width 142 height 13
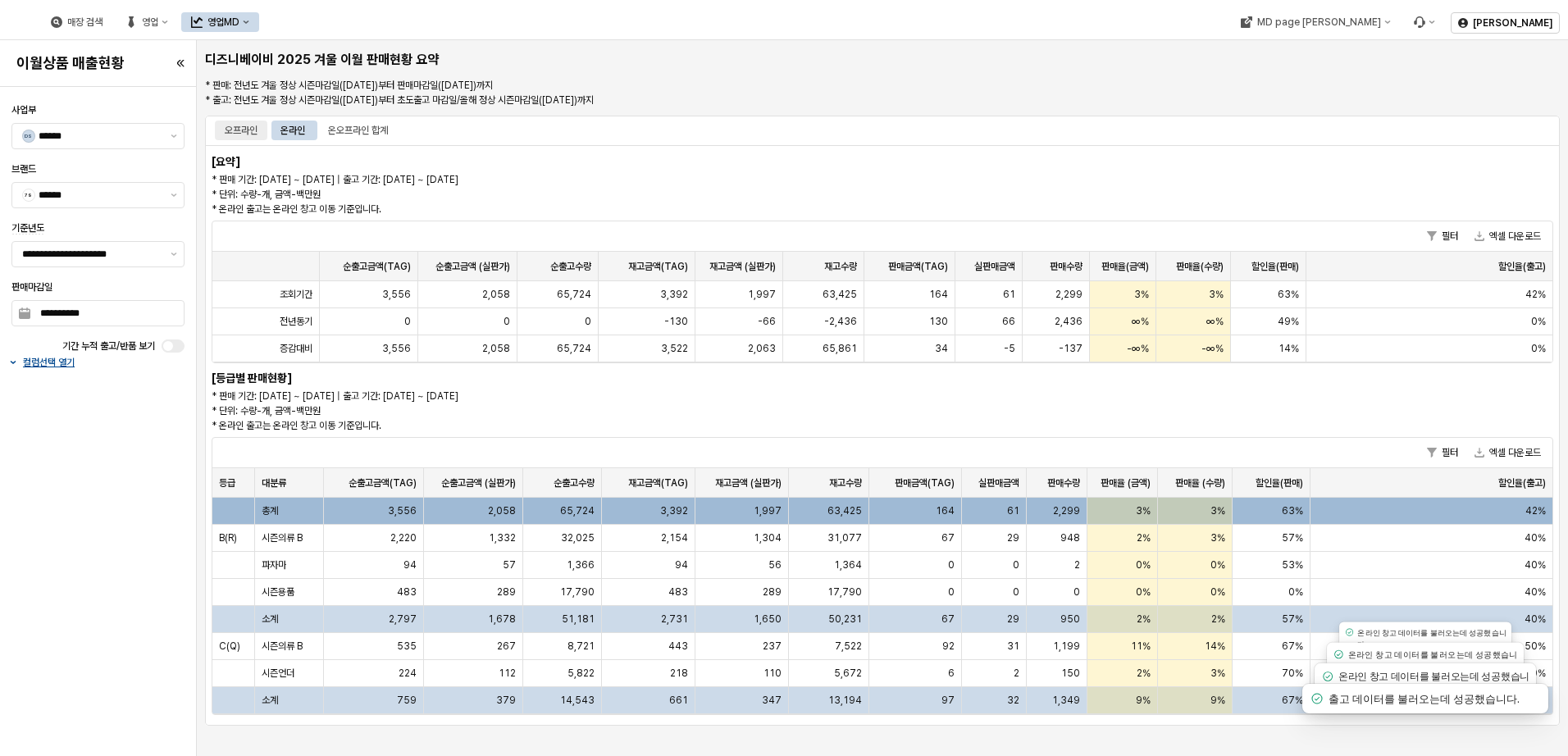
click at [231, 126] on div "오프라인" at bounding box center [241, 129] width 33 height 20
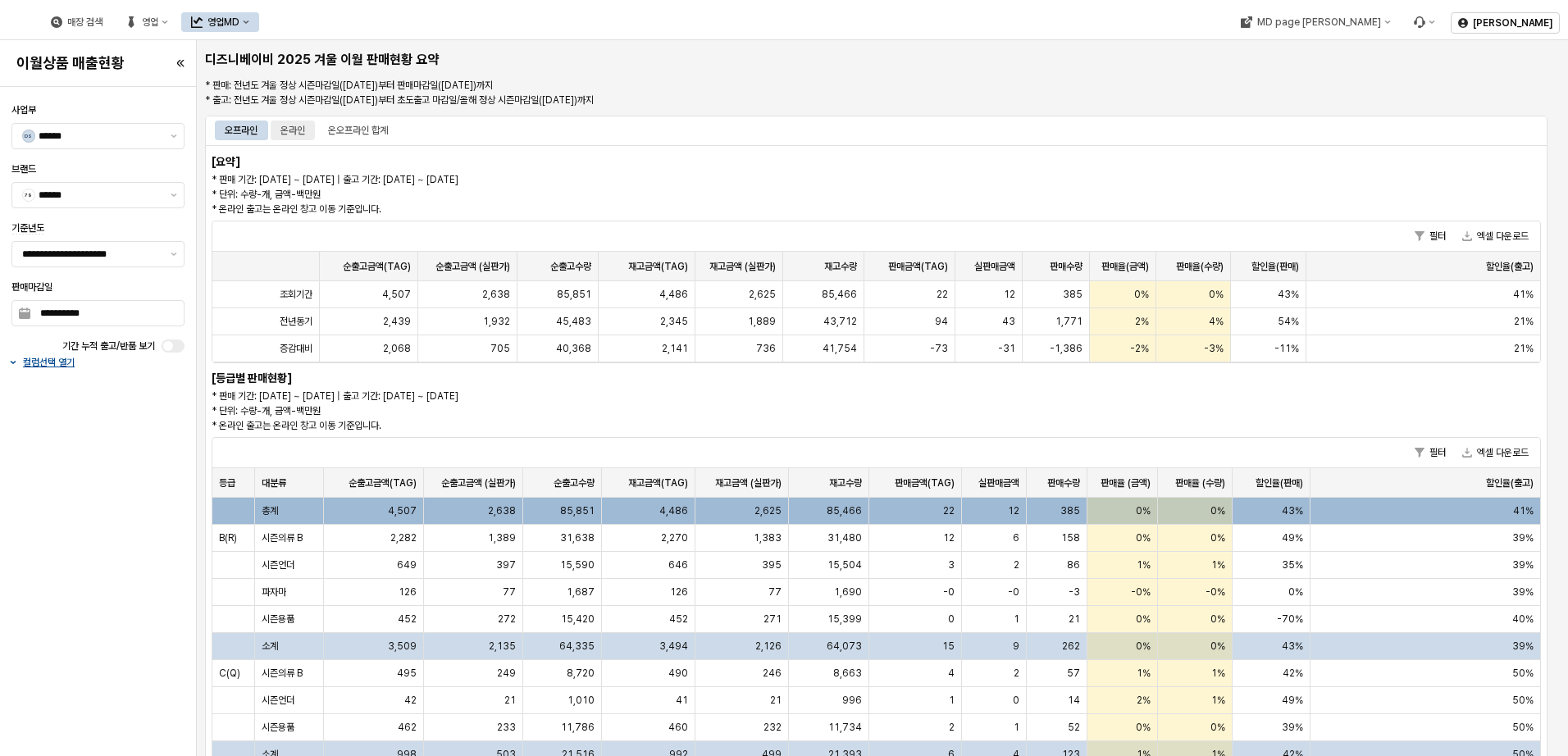
click at [295, 131] on div "온라인" at bounding box center [293, 129] width 24 height 20
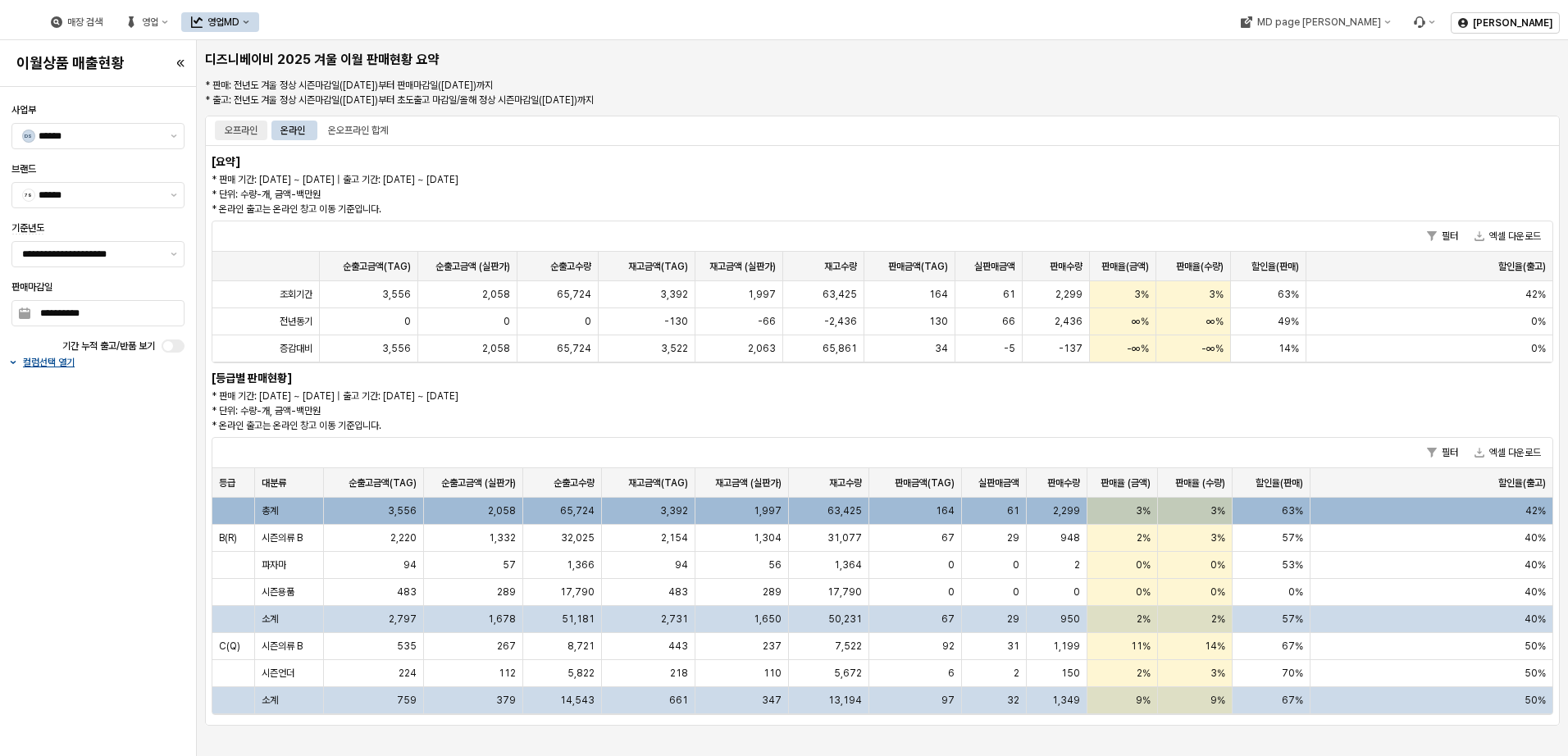
click at [242, 132] on div "오프라인" at bounding box center [241, 129] width 33 height 20
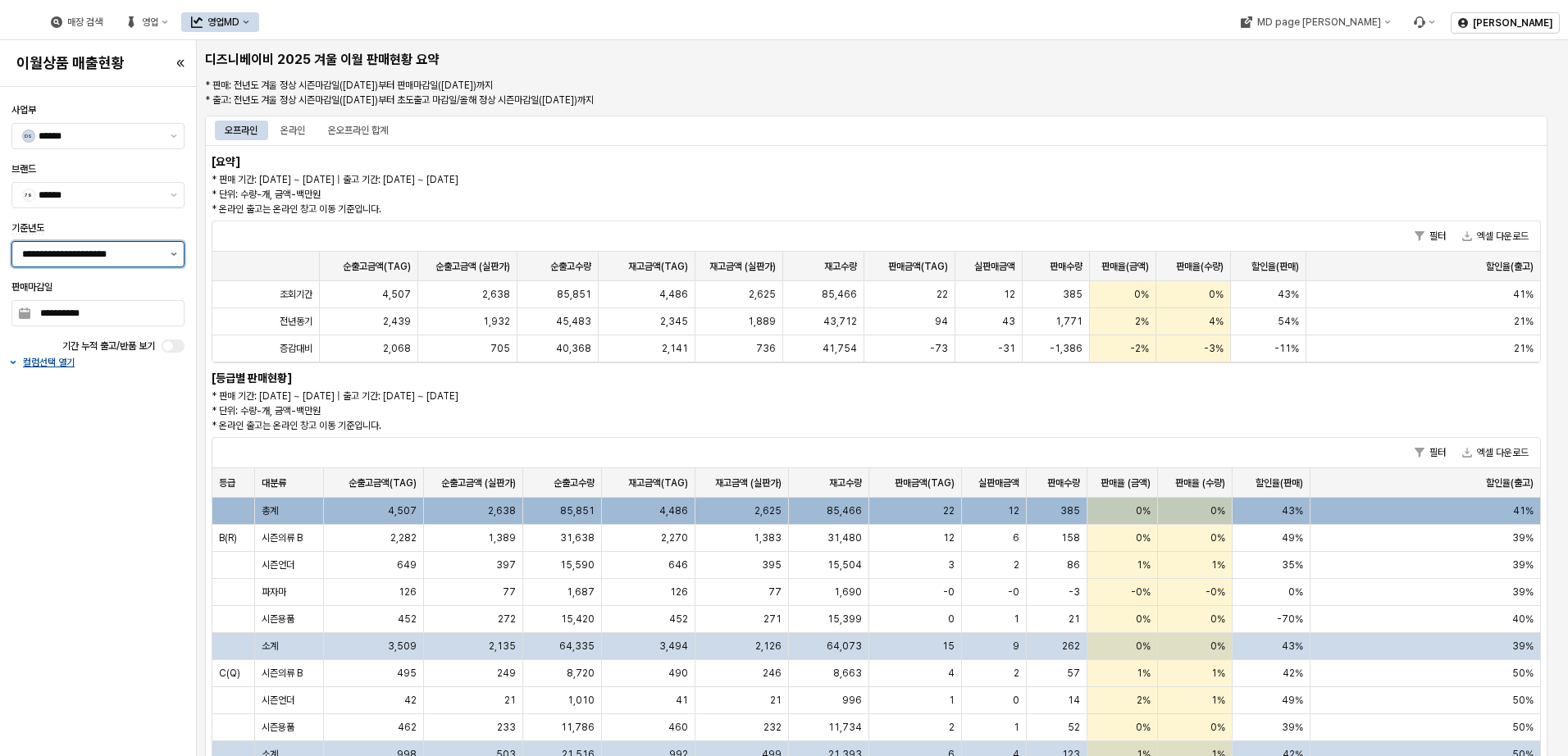
click at [179, 248] on button "제안 사항 표시" at bounding box center [174, 254] width 20 height 24
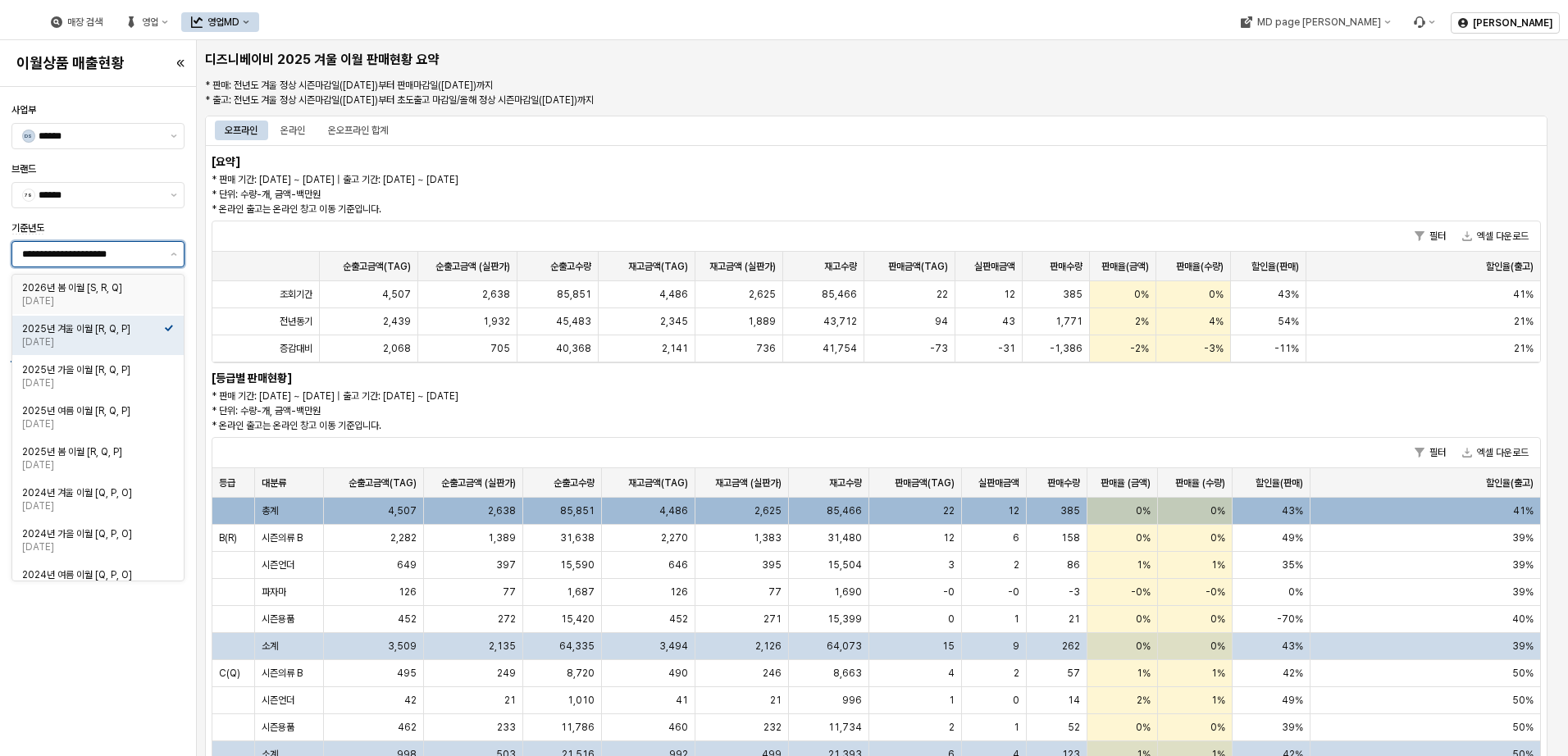
click at [142, 282] on div "2026년 봄 이월 [S, R, Q]" at bounding box center [93, 288] width 142 height 13
type input "**********"
